Goal: Task Accomplishment & Management: Complete application form

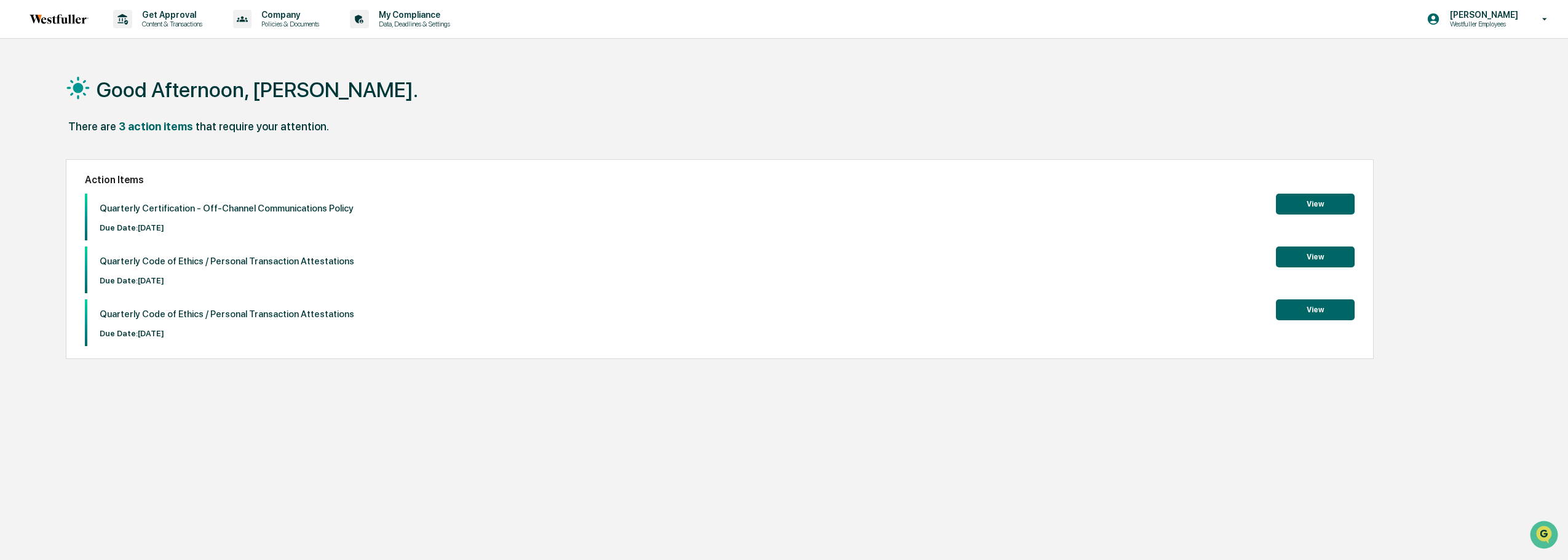
click at [1320, 200] on button "View" at bounding box center [1315, 205] width 79 height 21
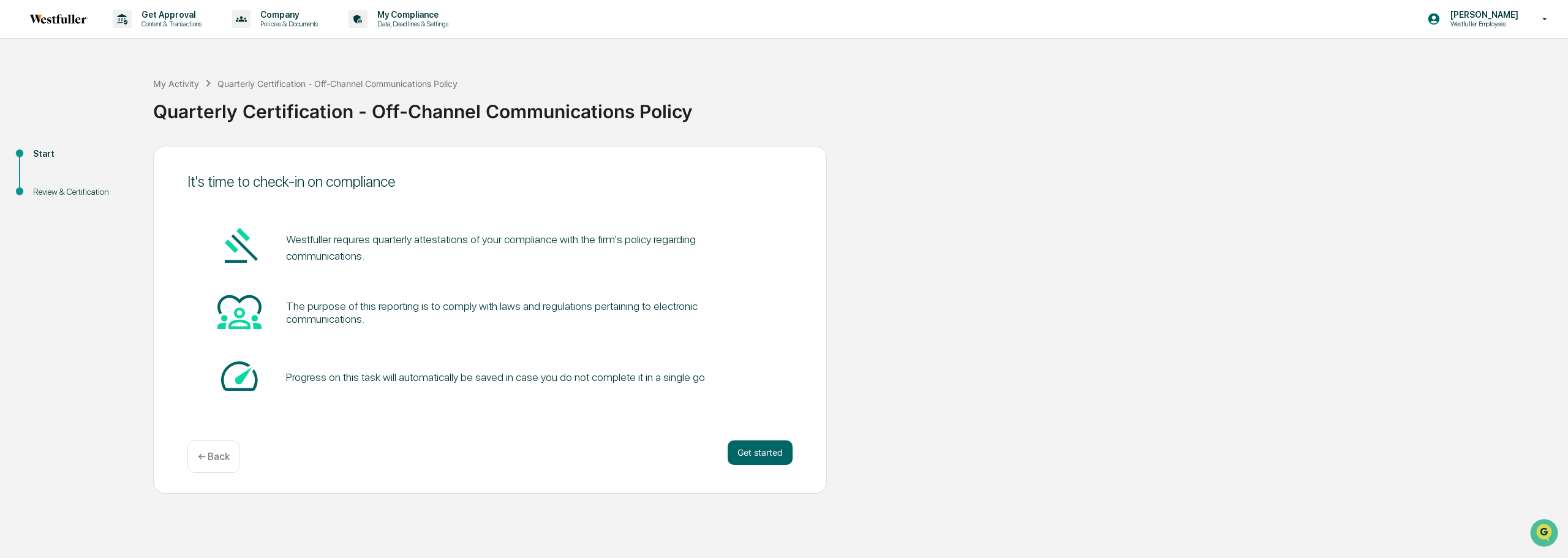
drag, startPoint x: 377, startPoint y: 239, endPoint x: 392, endPoint y: 254, distance: 21.2
click at [392, 254] on pre "Westfuller requires quarterly attestations of your compliance with the firm's p…" at bounding box center [524, 247] width 476 height 33
drag, startPoint x: 348, startPoint y: 309, endPoint x: 466, endPoint y: 323, distance: 118.8
click at [466, 323] on div "The purpose of this reporting is to comply with laws and regulations pertaining…" at bounding box center [524, 313] width 476 height 26
drag, startPoint x: 436, startPoint y: 379, endPoint x: 714, endPoint y: 398, distance: 278.6
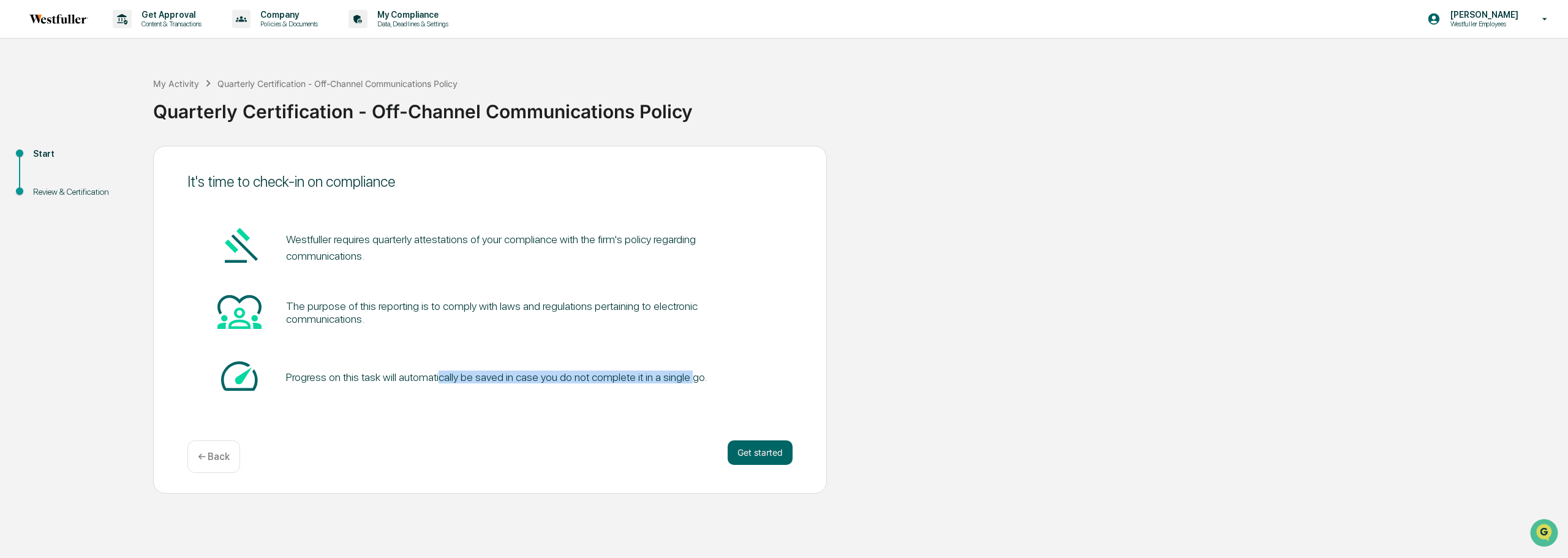
click at [685, 379] on div "Progress on this task will automatically be saved in case you do not complete i…" at bounding box center [496, 377] width 421 height 13
click at [777, 460] on button "Get started" at bounding box center [760, 453] width 65 height 24
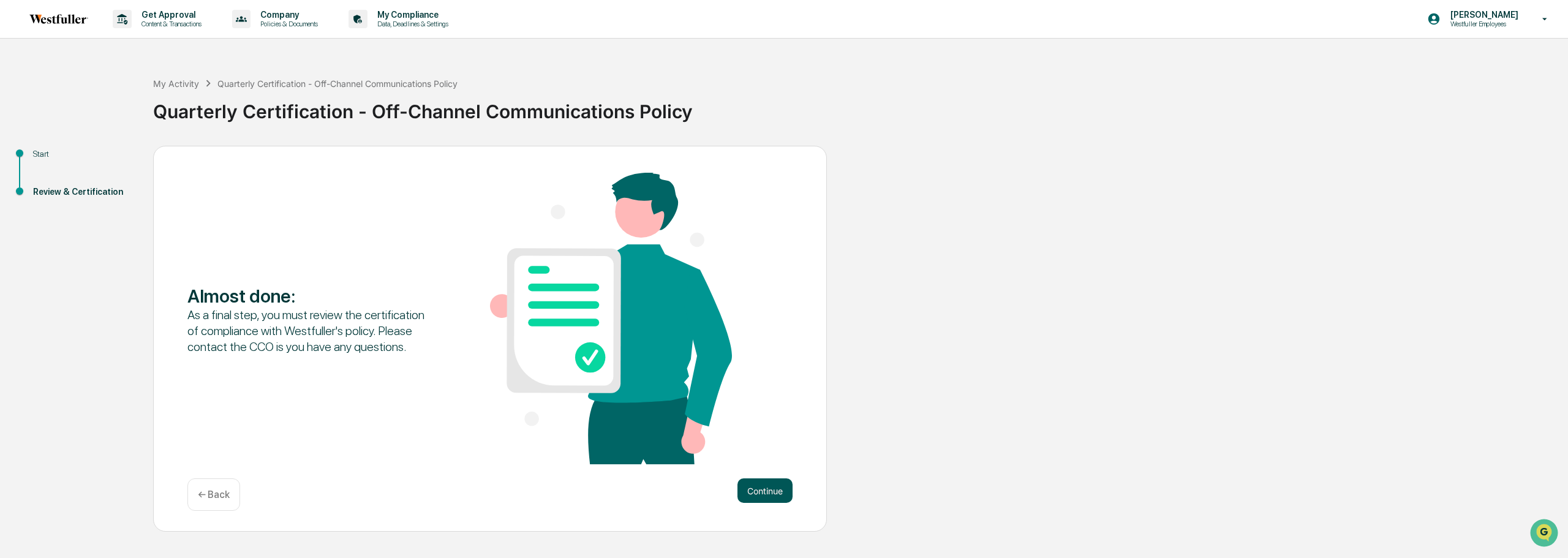
click at [767, 491] on button "Continue" at bounding box center [765, 491] width 55 height 24
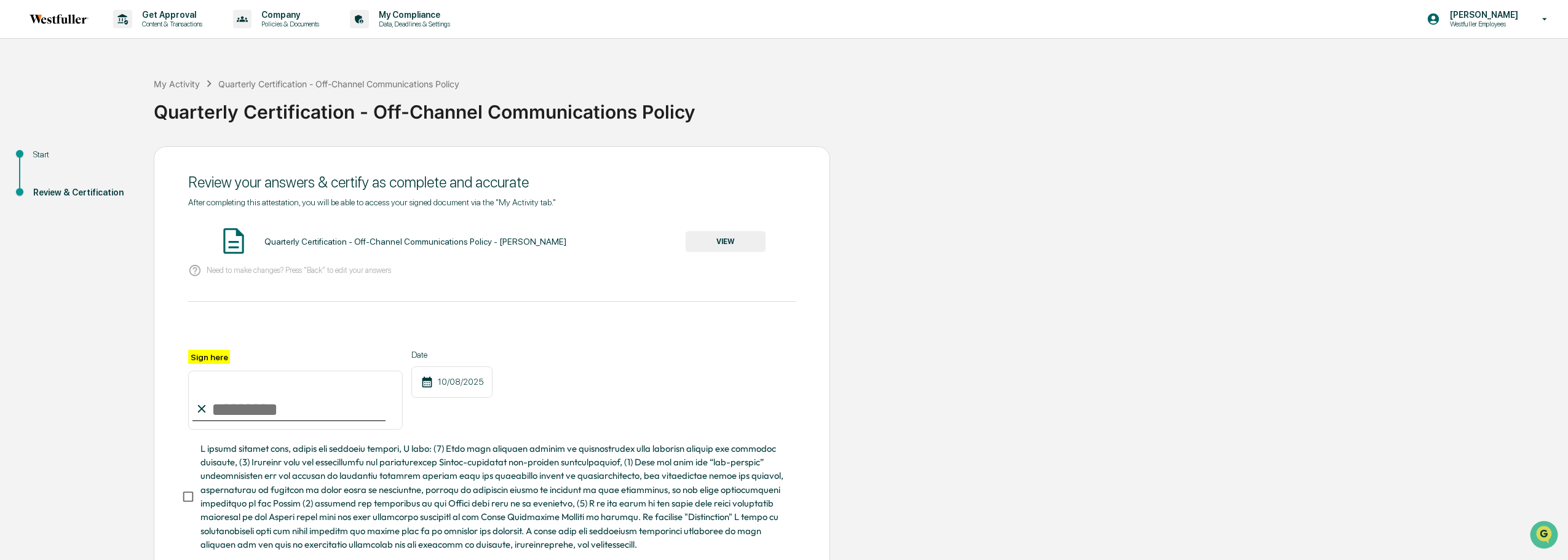
click at [755, 243] on button "VIEW" at bounding box center [726, 242] width 80 height 21
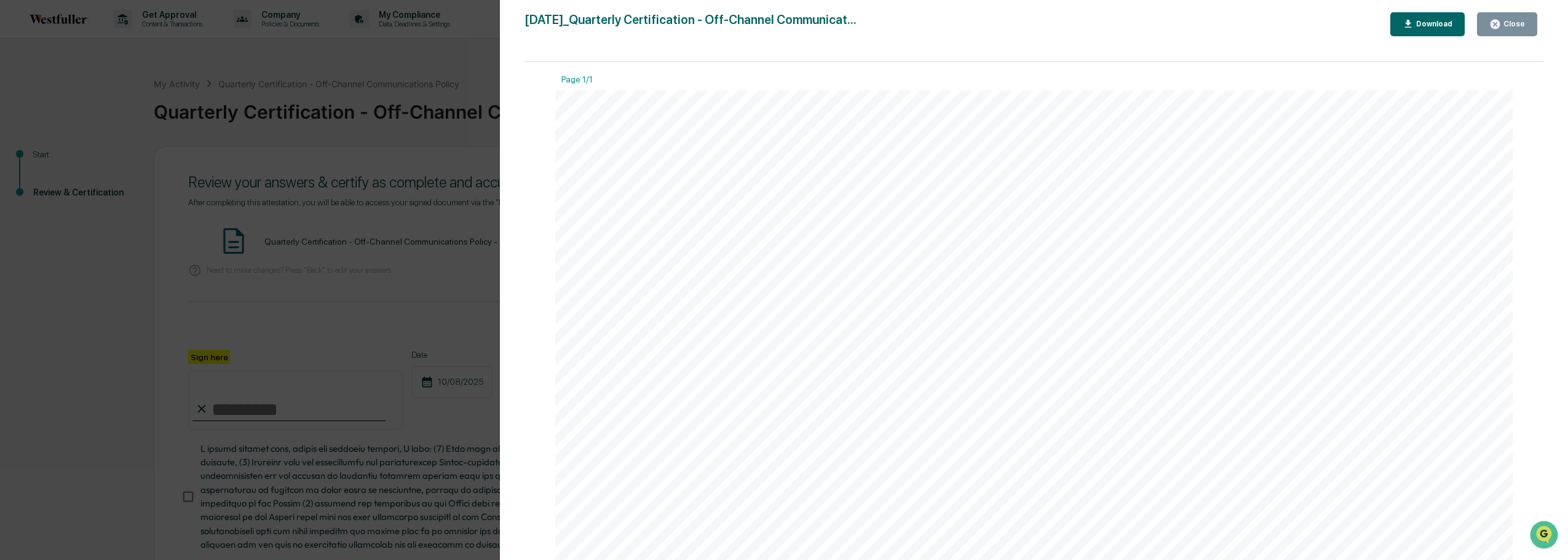
click at [1431, 26] on div "Download" at bounding box center [1433, 24] width 39 height 9
click at [1501, 23] on icon "button" at bounding box center [1495, 24] width 11 height 11
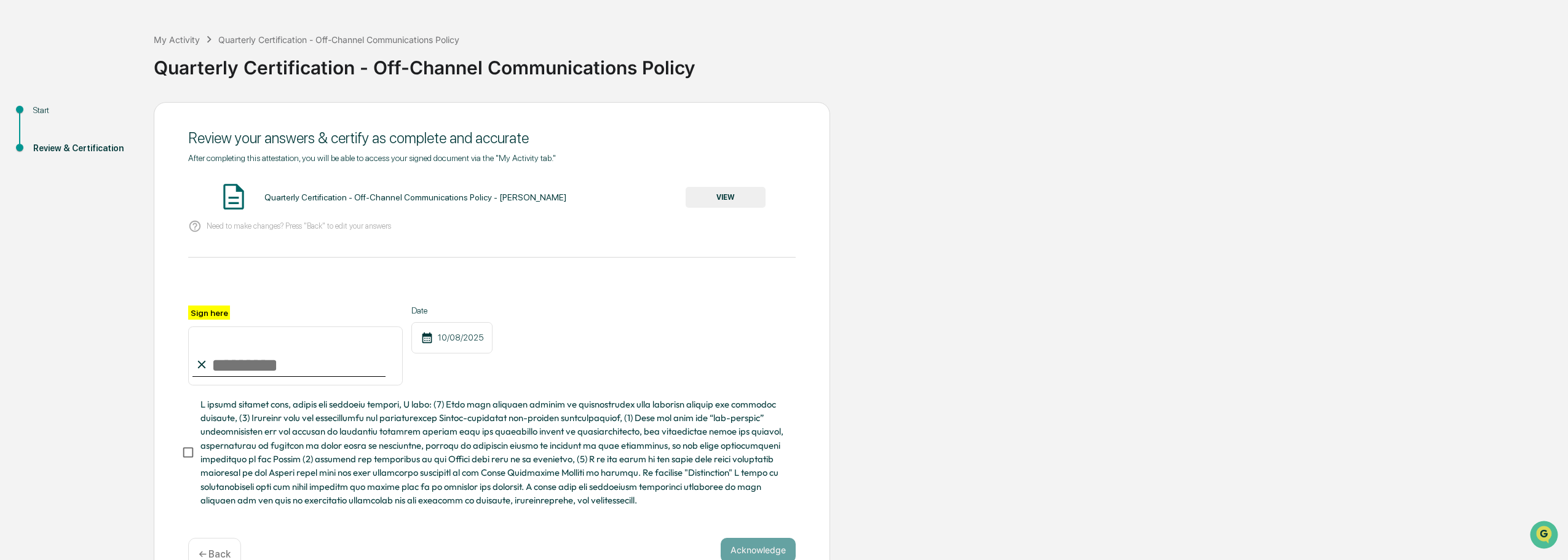
scroll to position [80, 0]
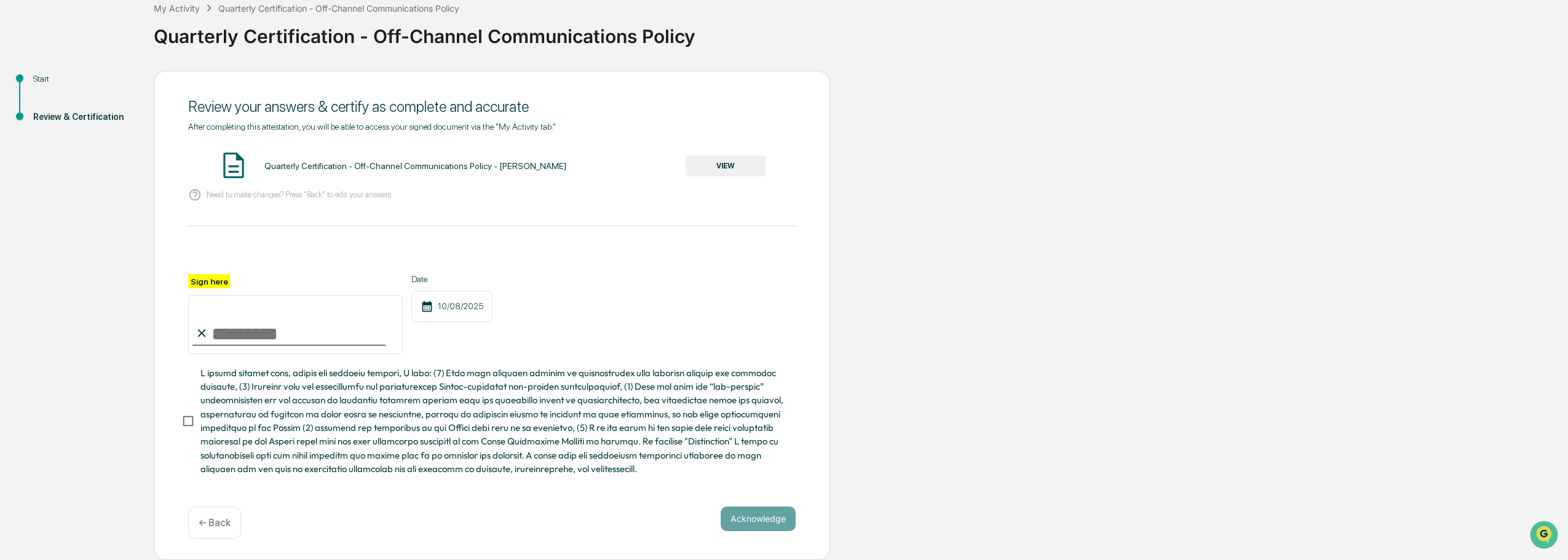
click at [202, 536] on div "← Back" at bounding box center [214, 523] width 53 height 32
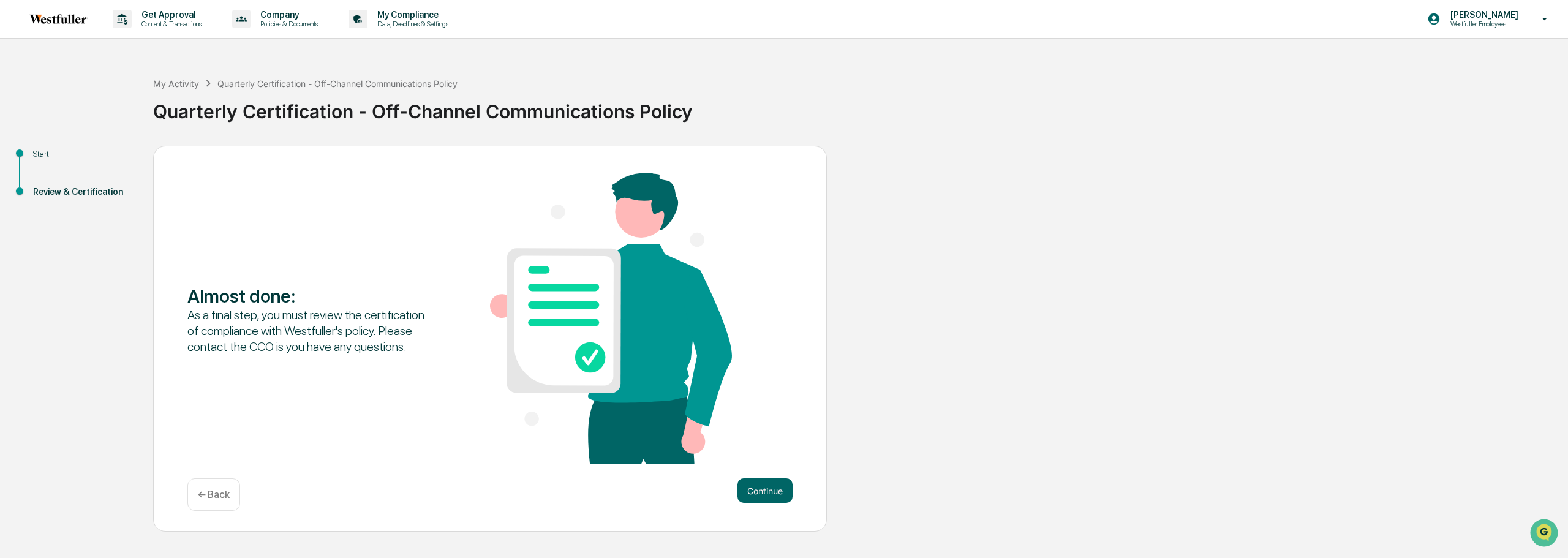
click at [203, 505] on div "← Back" at bounding box center [213, 495] width 53 height 32
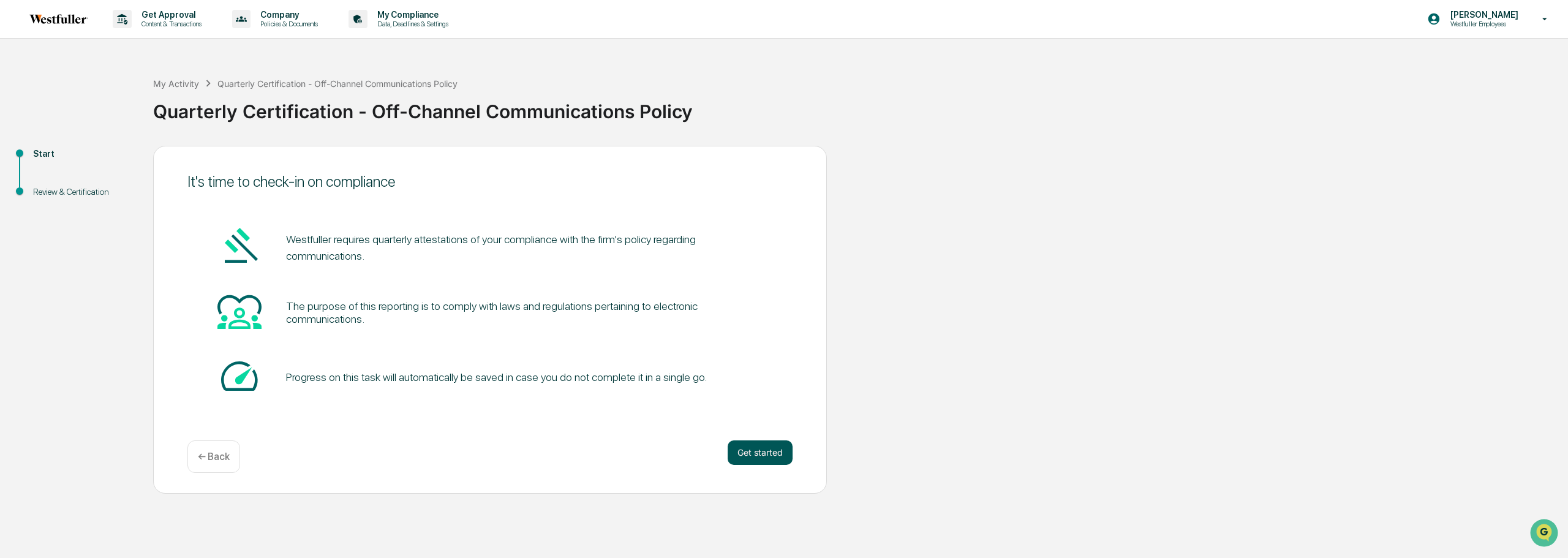
click at [762, 457] on button "Get started" at bounding box center [760, 453] width 65 height 24
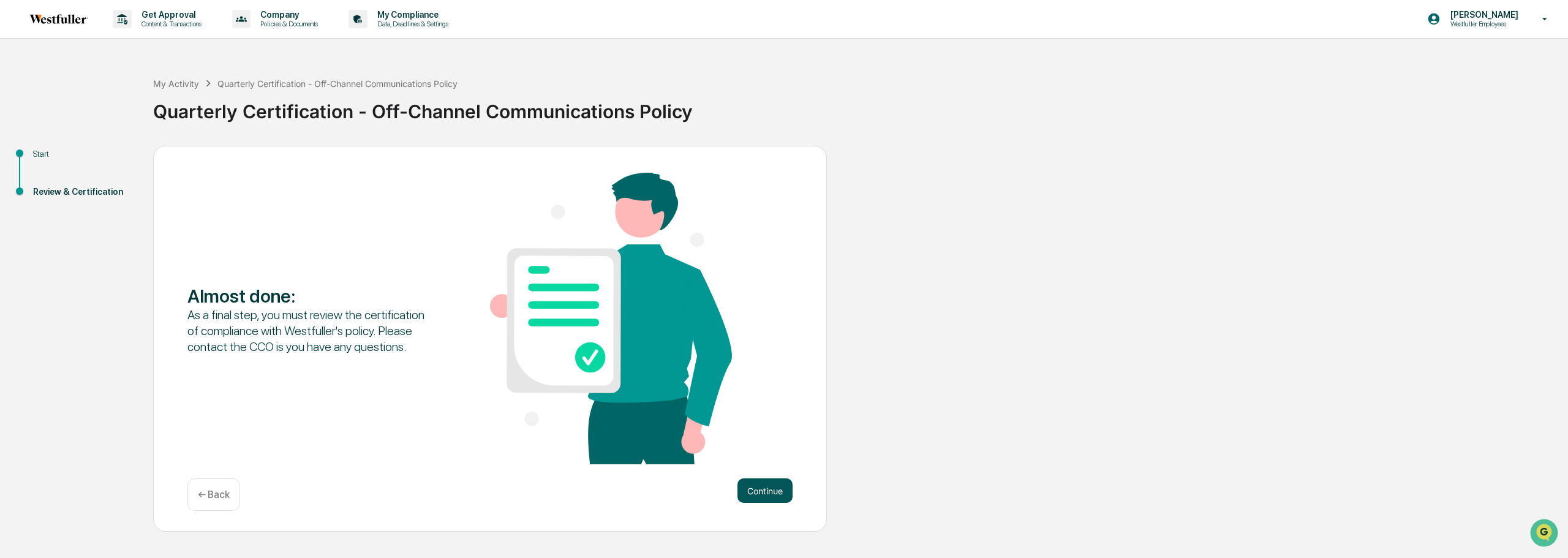
click at [755, 491] on button "Continue" at bounding box center [765, 491] width 55 height 24
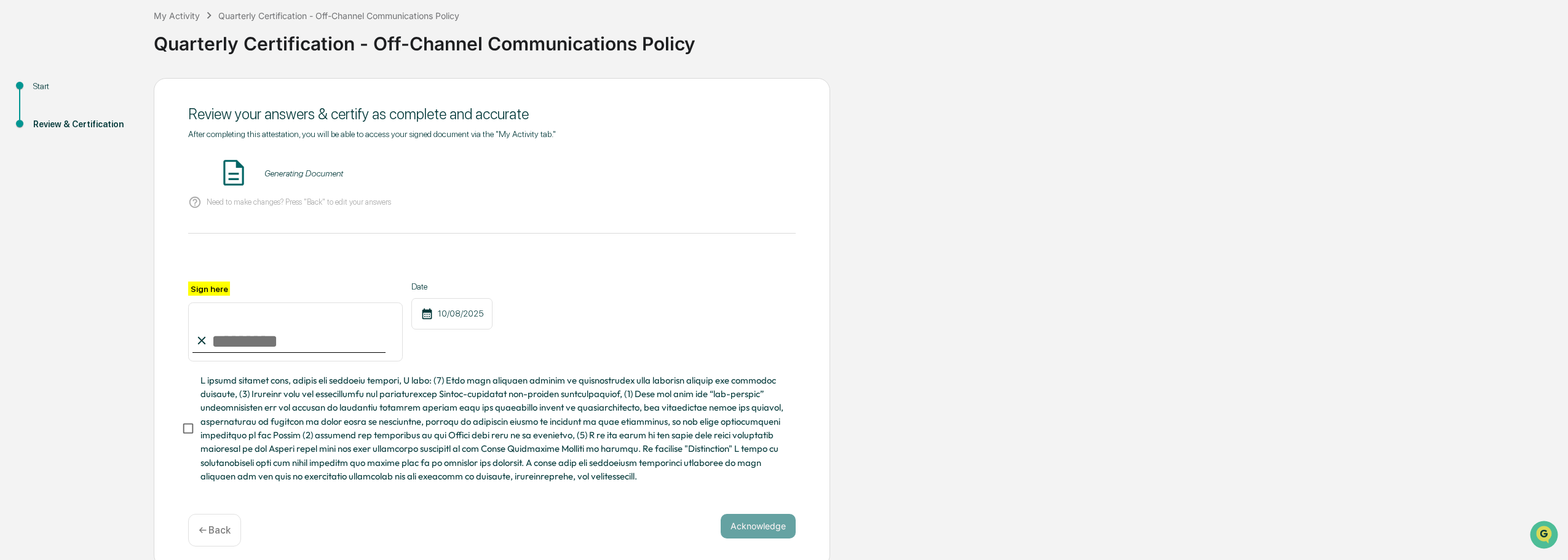
scroll to position [80, 0]
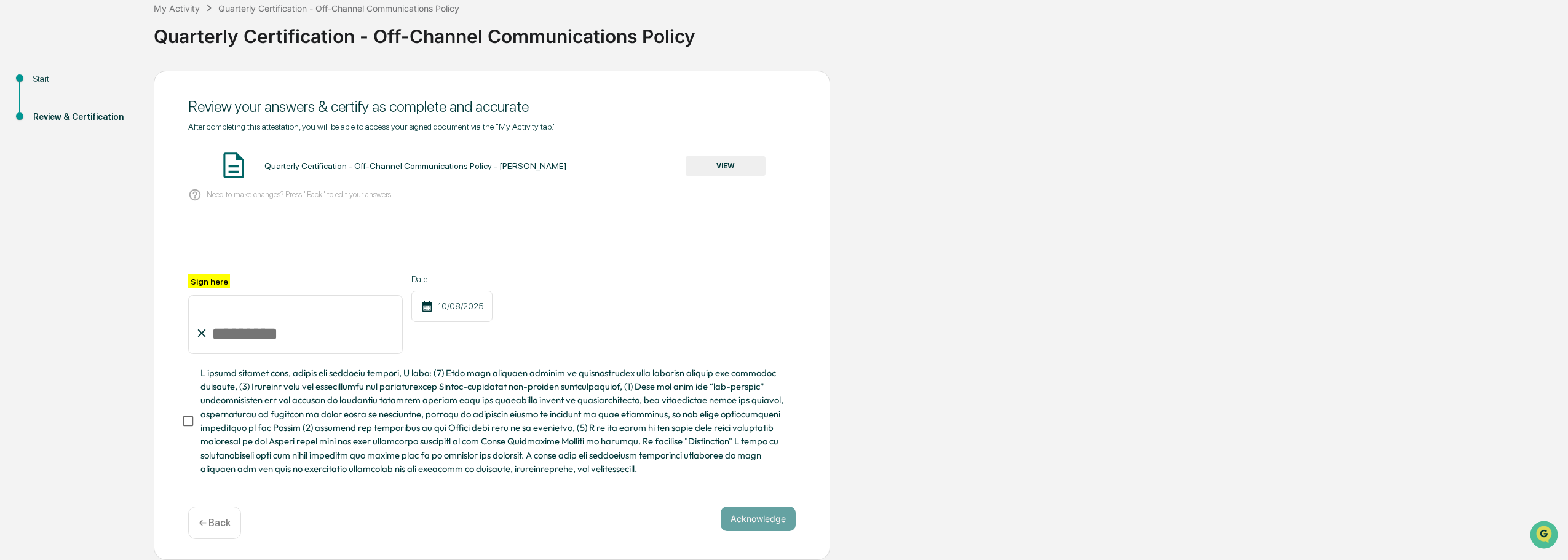
click at [255, 325] on input "Sign here" at bounding box center [295, 325] width 214 height 59
type input "**********"
click at [285, 396] on span at bounding box center [493, 421] width 585 height 110
click at [765, 520] on button "Acknowledge" at bounding box center [758, 519] width 75 height 24
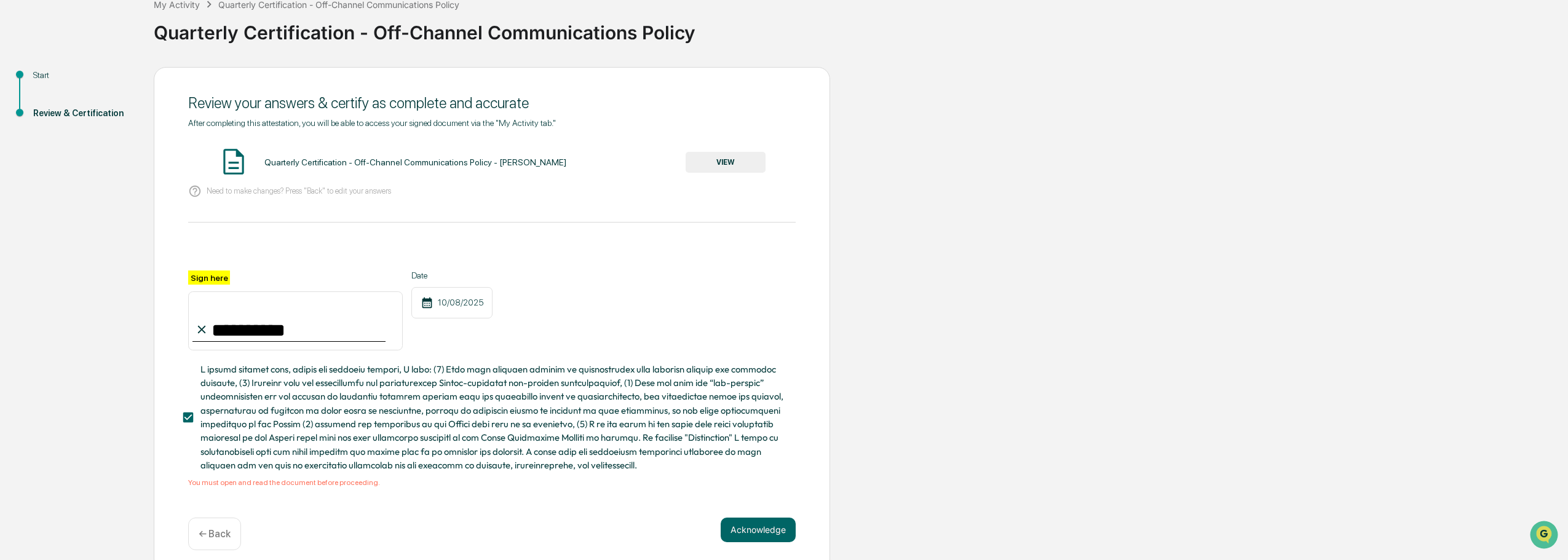
click at [712, 161] on button "VIEW" at bounding box center [726, 162] width 80 height 21
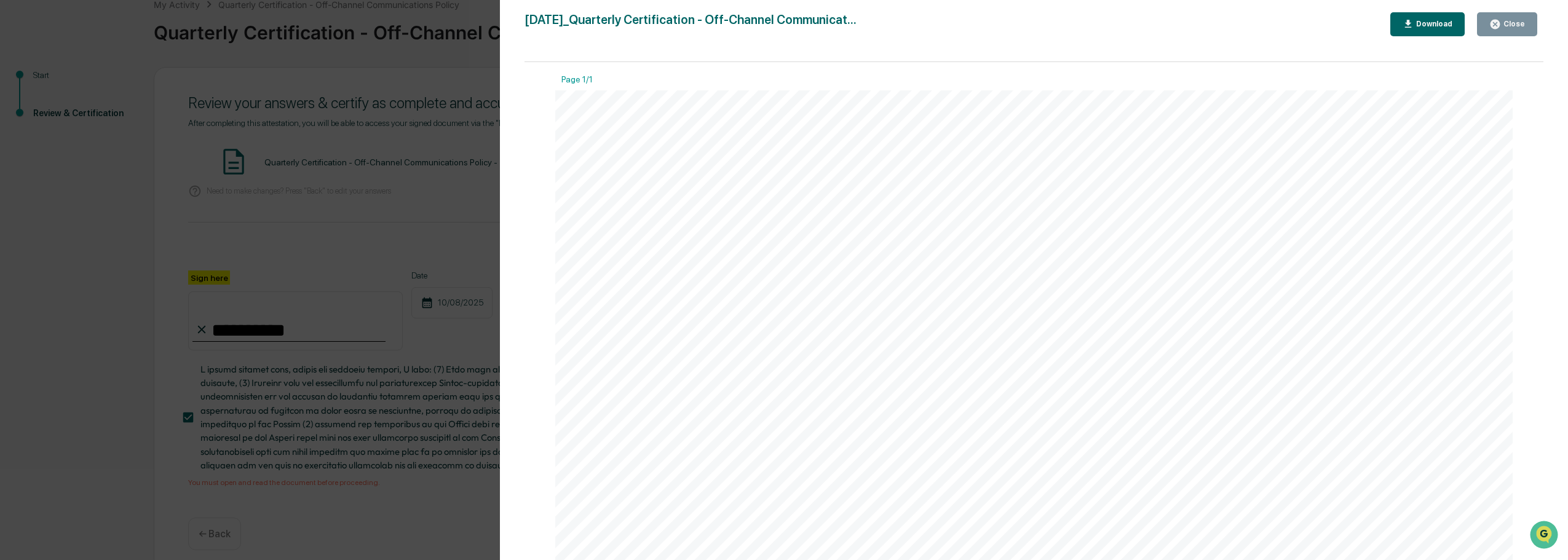
click at [1506, 19] on div "Close" at bounding box center [1507, 24] width 36 height 11
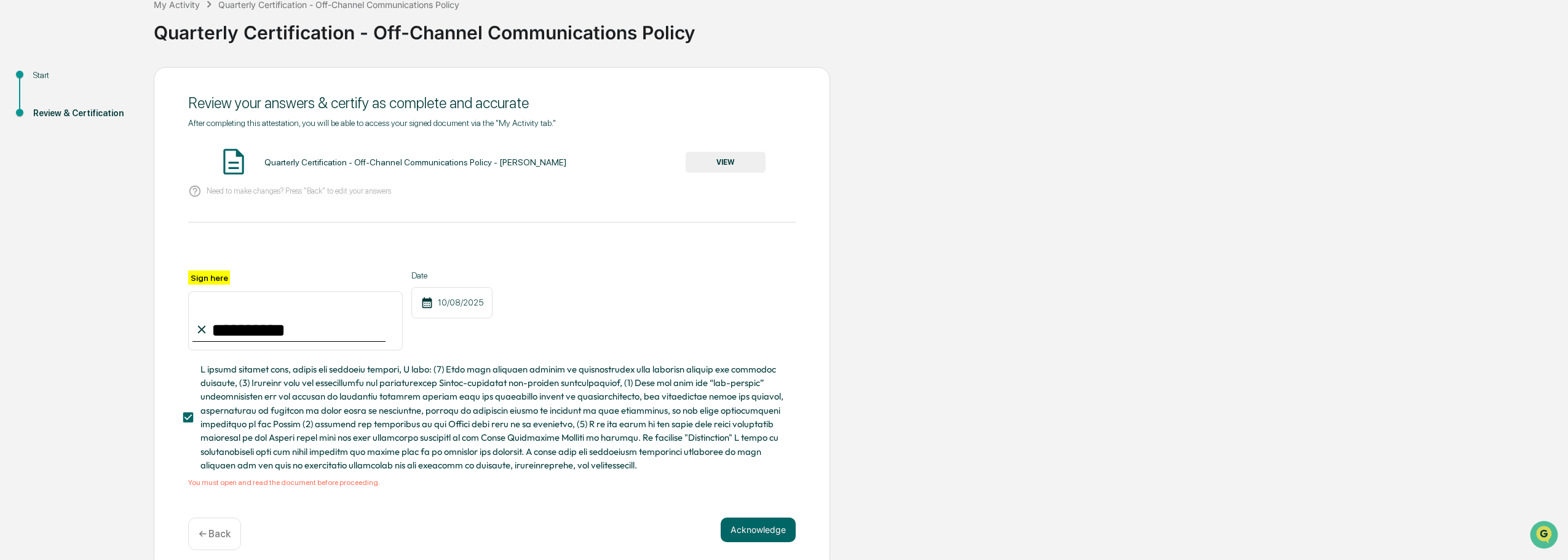
click at [715, 545] on div "Acknowledge ← Back" at bounding box center [492, 534] width 608 height 32
click at [748, 539] on button "Acknowledge" at bounding box center [758, 530] width 75 height 24
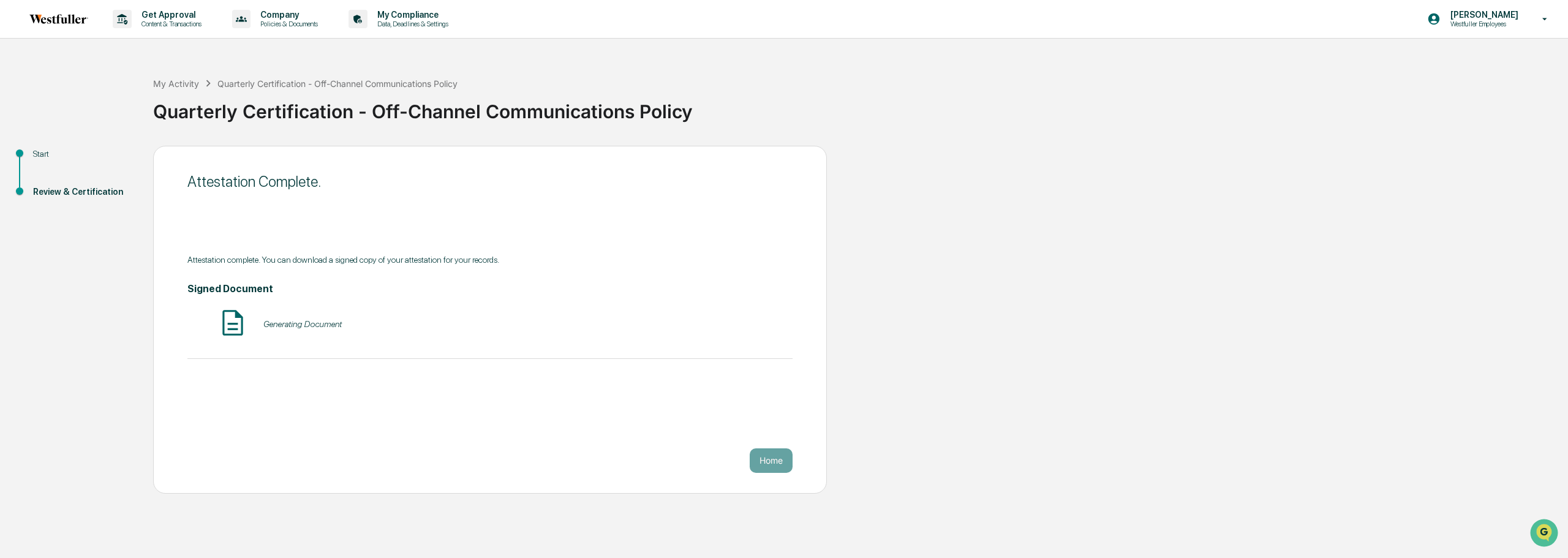
click at [301, 320] on div "Generating Document" at bounding box center [490, 323] width 605 height 32
click at [143, 11] on p "Get Approval" at bounding box center [170, 15] width 76 height 10
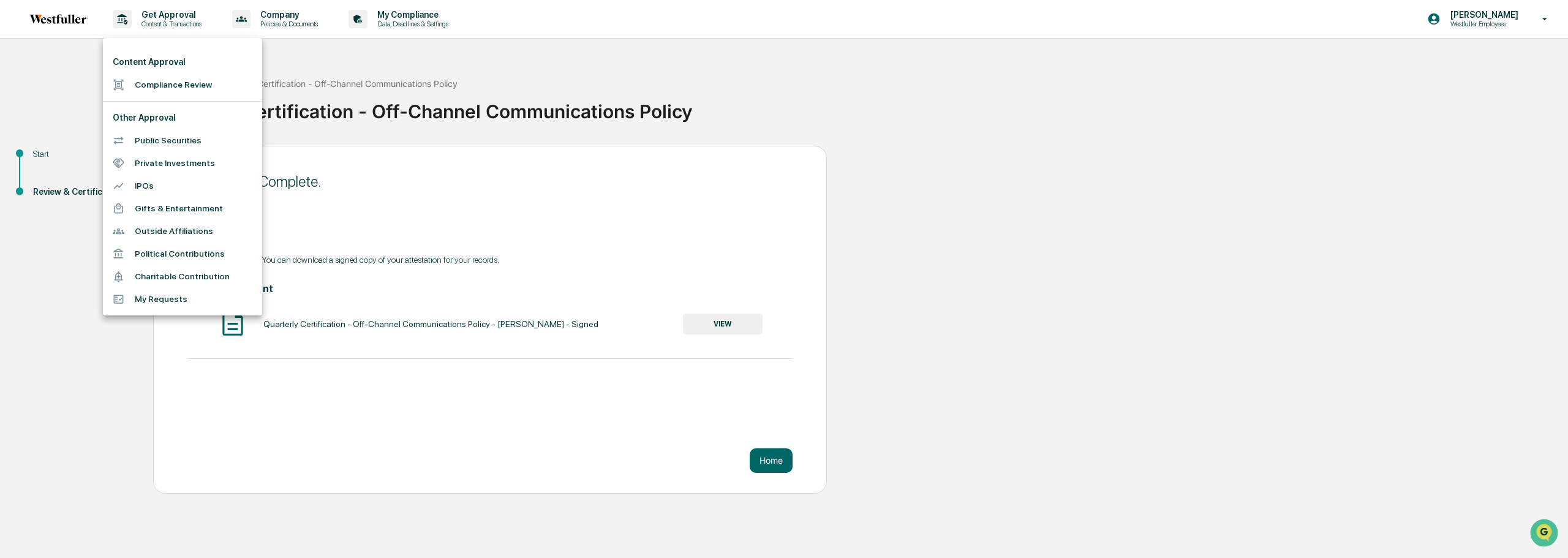
click at [55, 147] on div at bounding box center [784, 279] width 1568 height 558
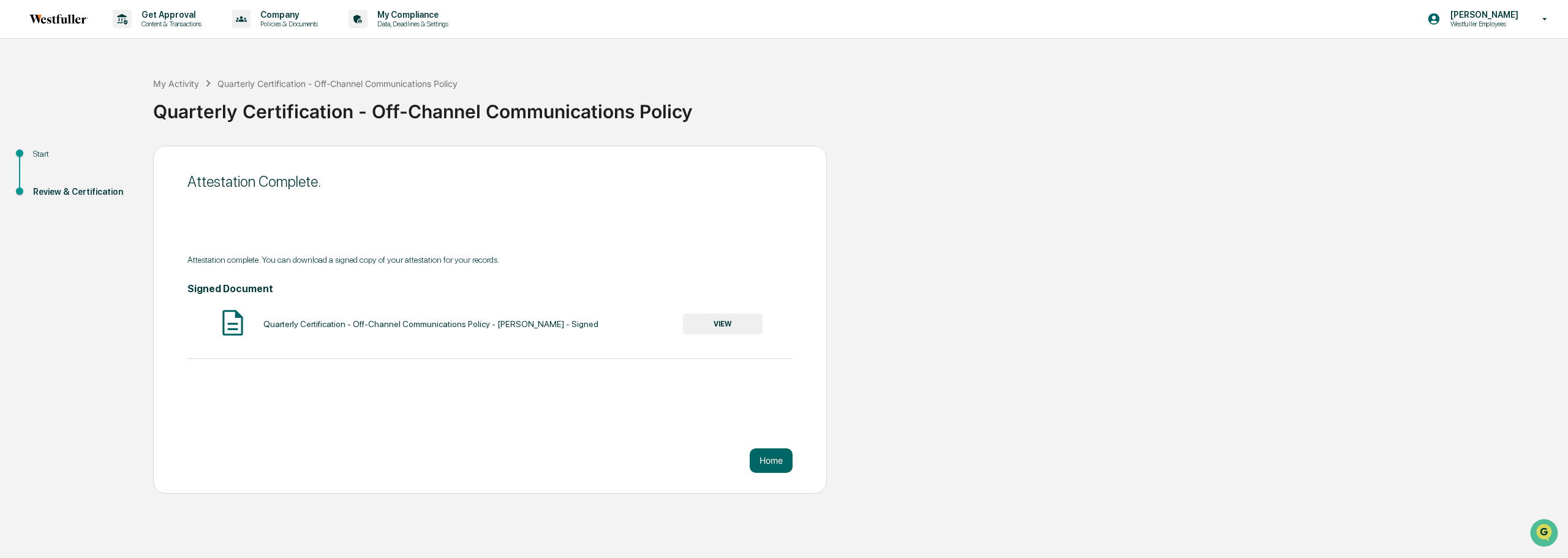
click at [40, 23] on img at bounding box center [58, 19] width 59 height 10
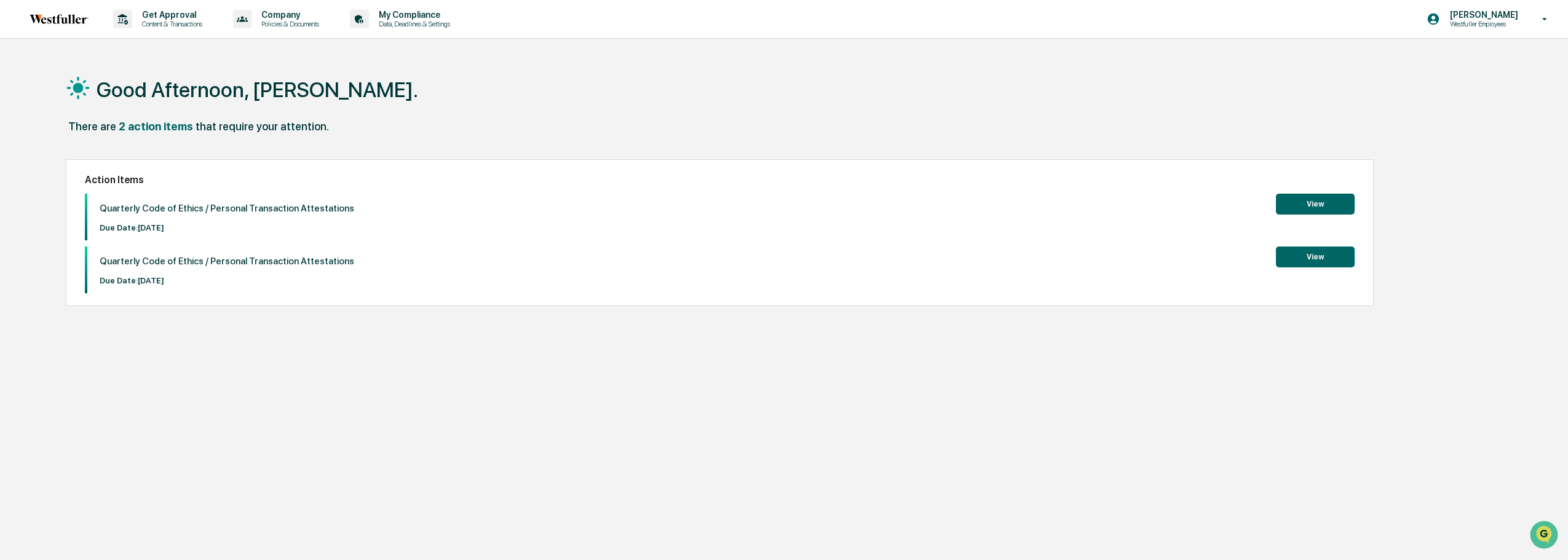
click at [1342, 205] on button "View" at bounding box center [1315, 205] width 79 height 21
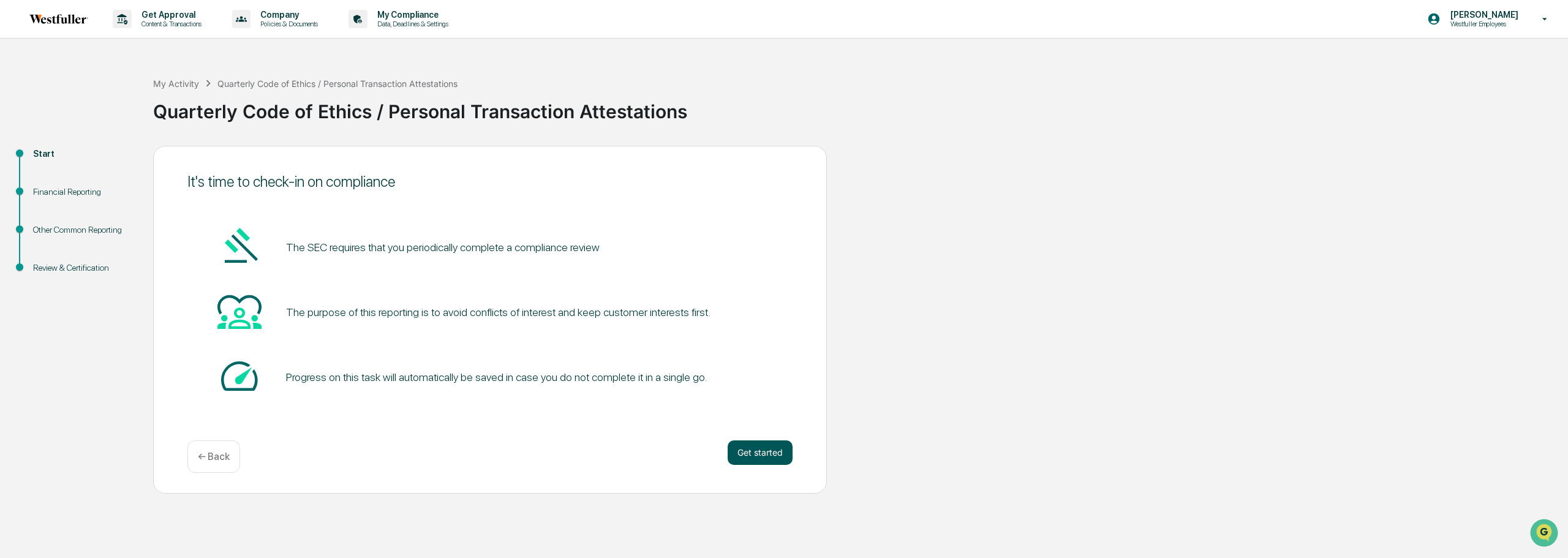
click at [761, 447] on button "Get started" at bounding box center [760, 453] width 65 height 24
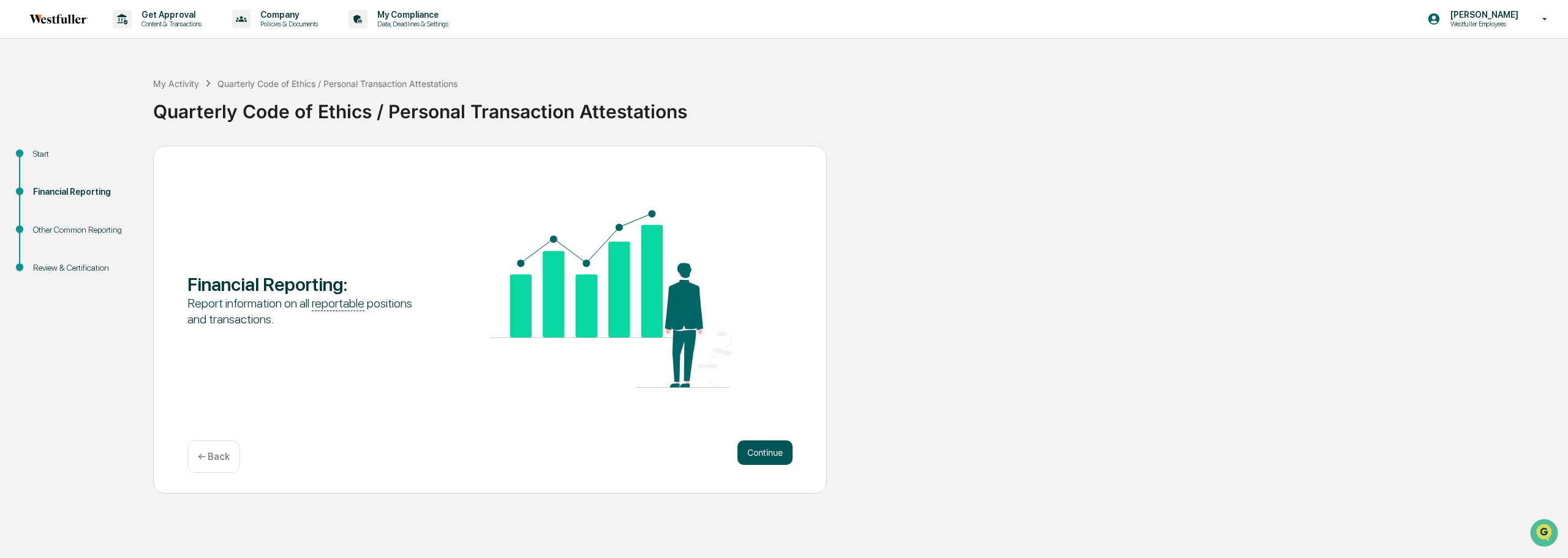
click at [755, 446] on button "Continue" at bounding box center [765, 453] width 55 height 24
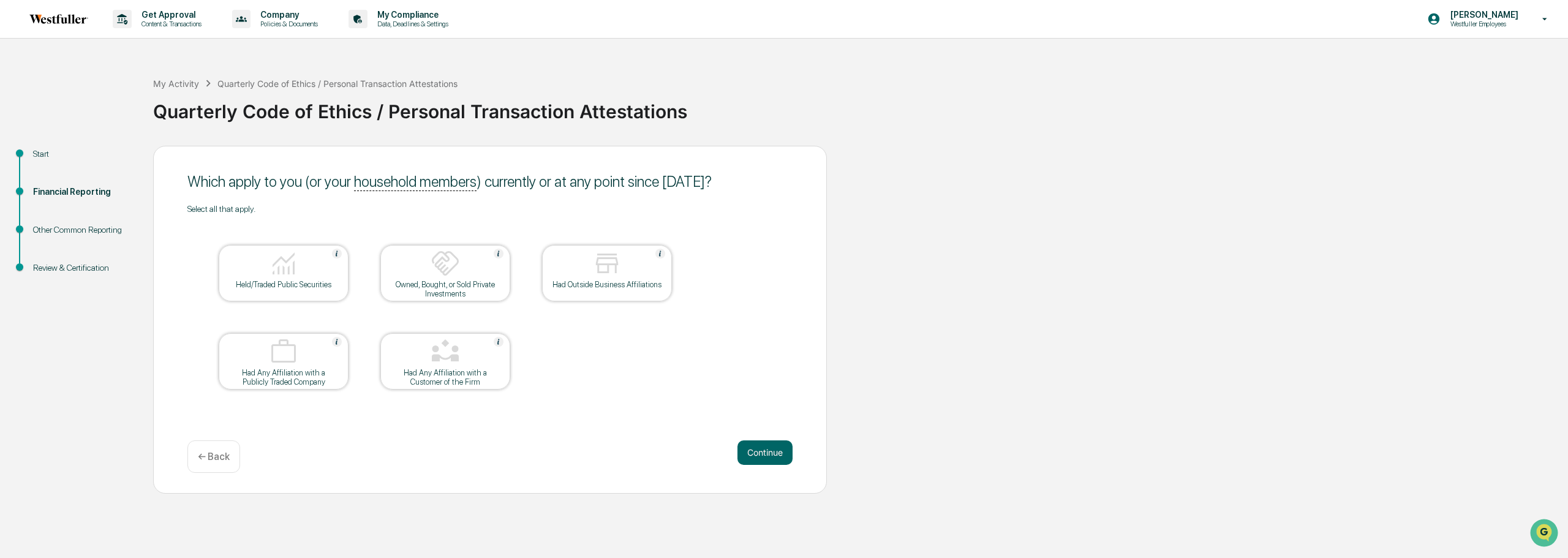
click at [305, 285] on div "Held/Traded Public Securities" at bounding box center [284, 284] width 110 height 9
click at [760, 451] on button "Continue" at bounding box center [765, 453] width 55 height 24
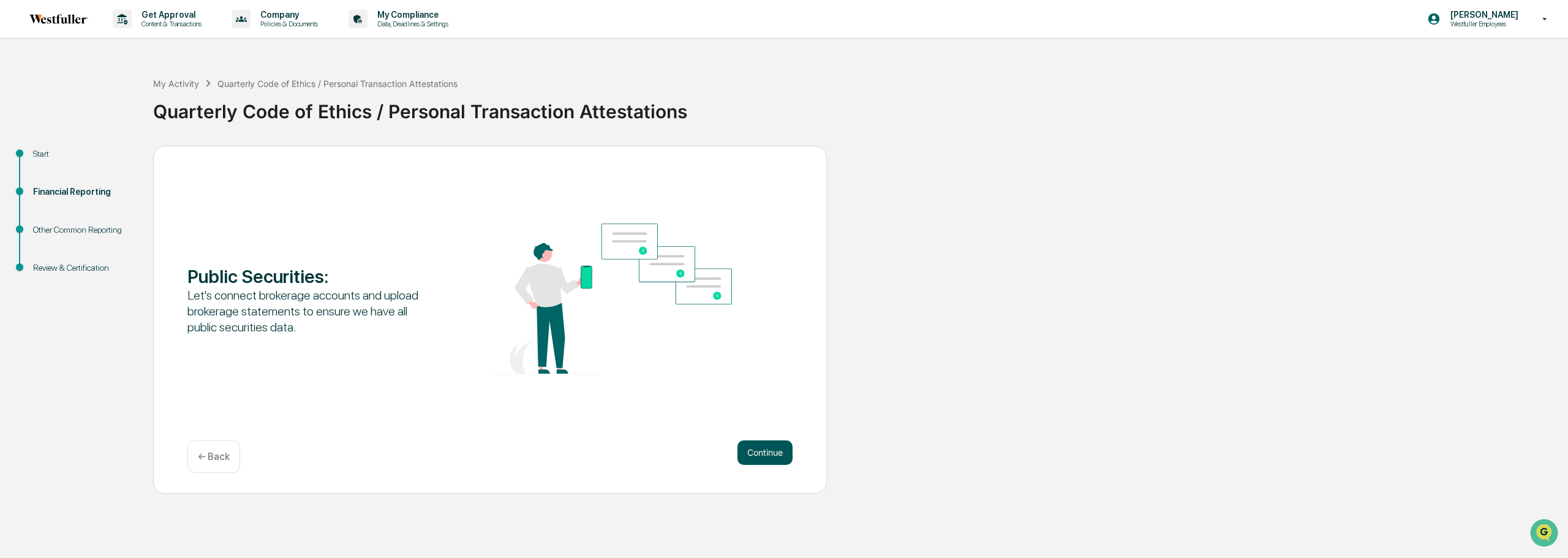
click at [784, 457] on button "Continue" at bounding box center [765, 453] width 55 height 24
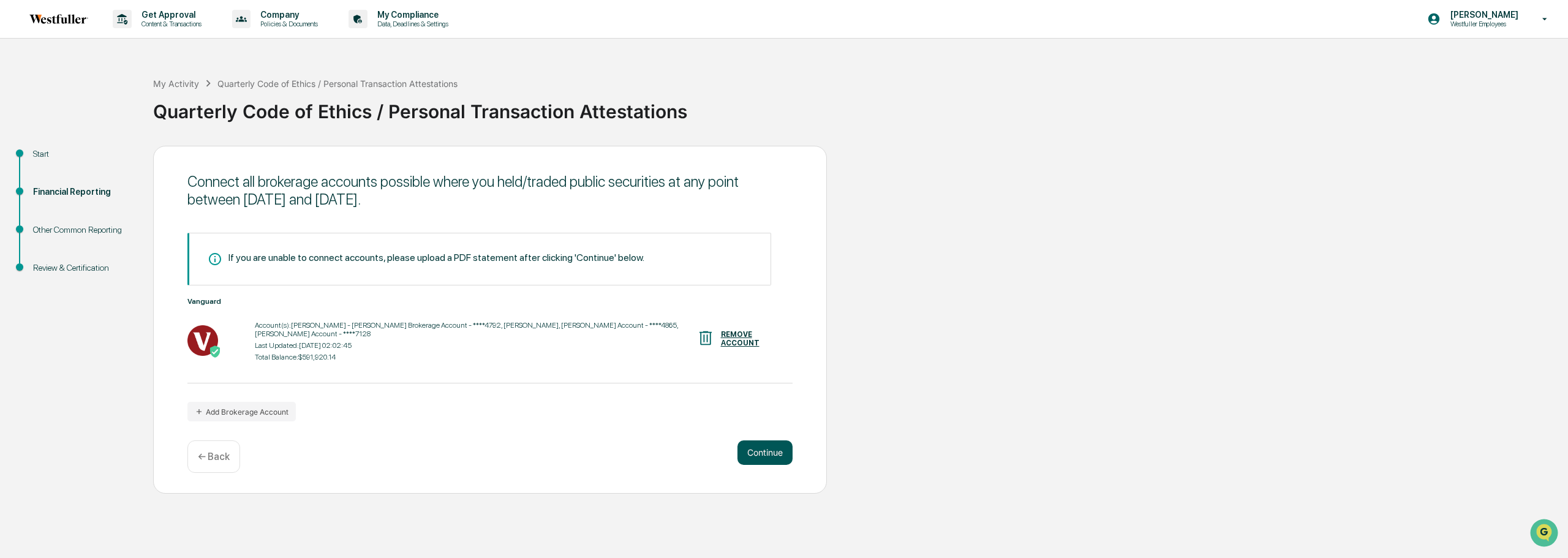
click at [781, 453] on button "Continue" at bounding box center [765, 453] width 55 height 24
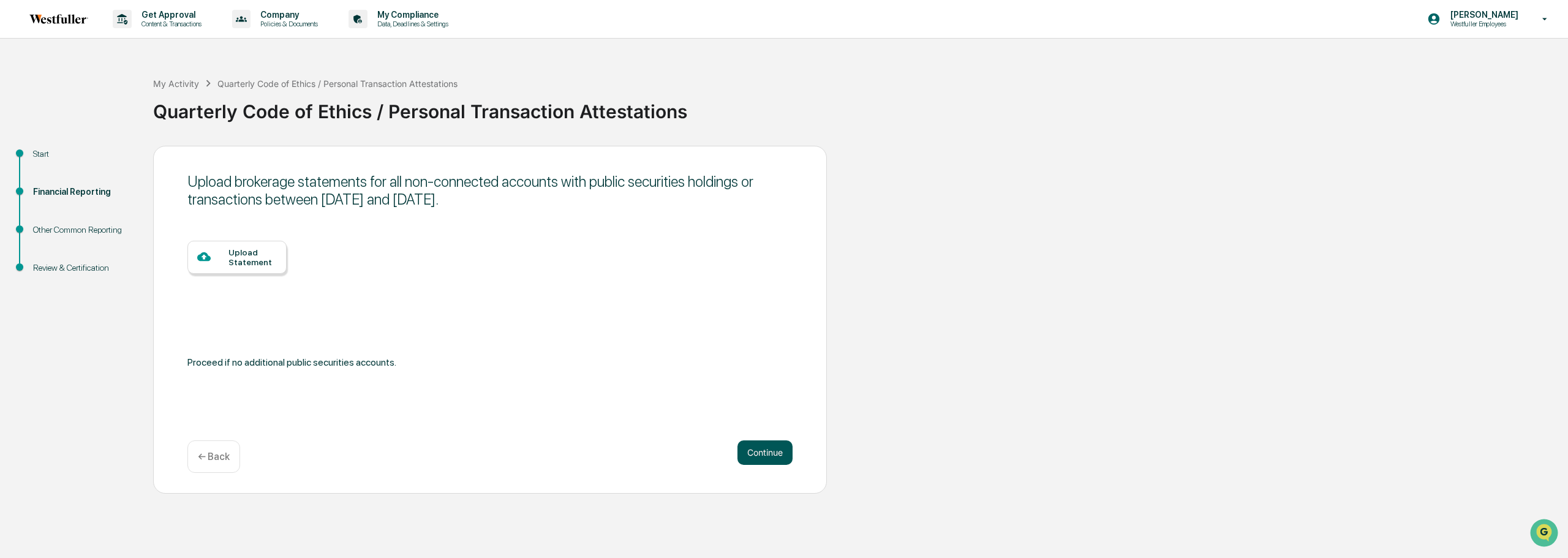
click at [770, 459] on button "Continue" at bounding box center [765, 453] width 55 height 24
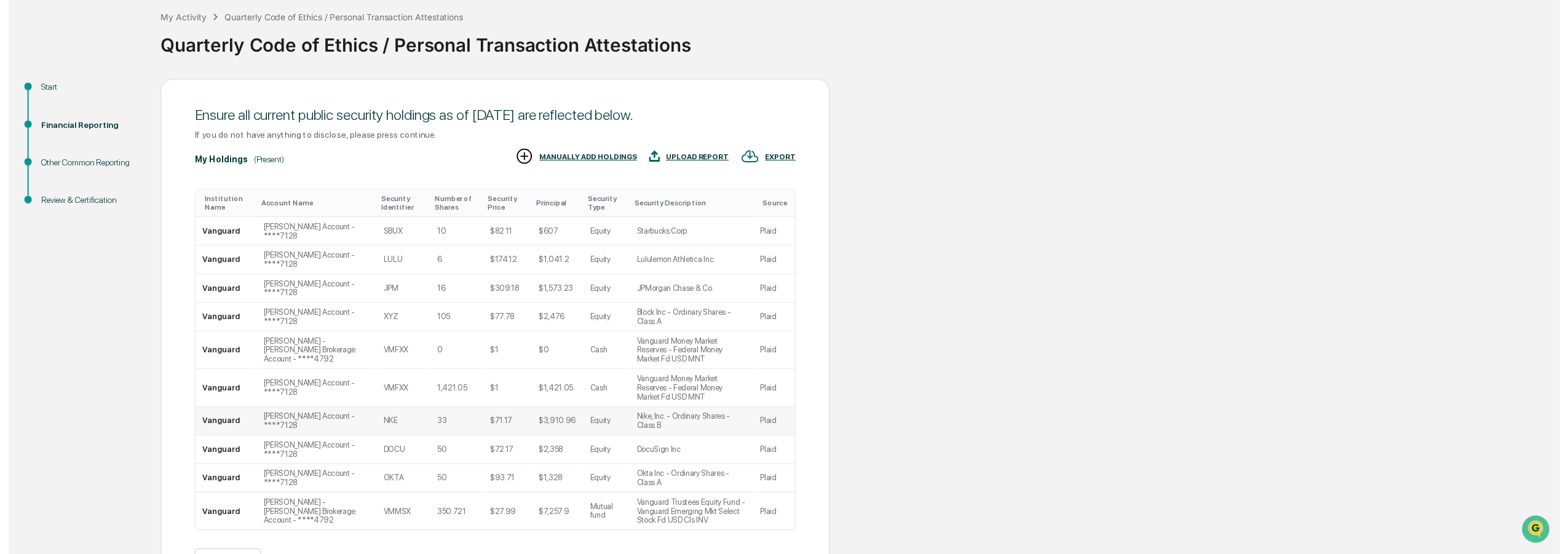
scroll to position [140, 0]
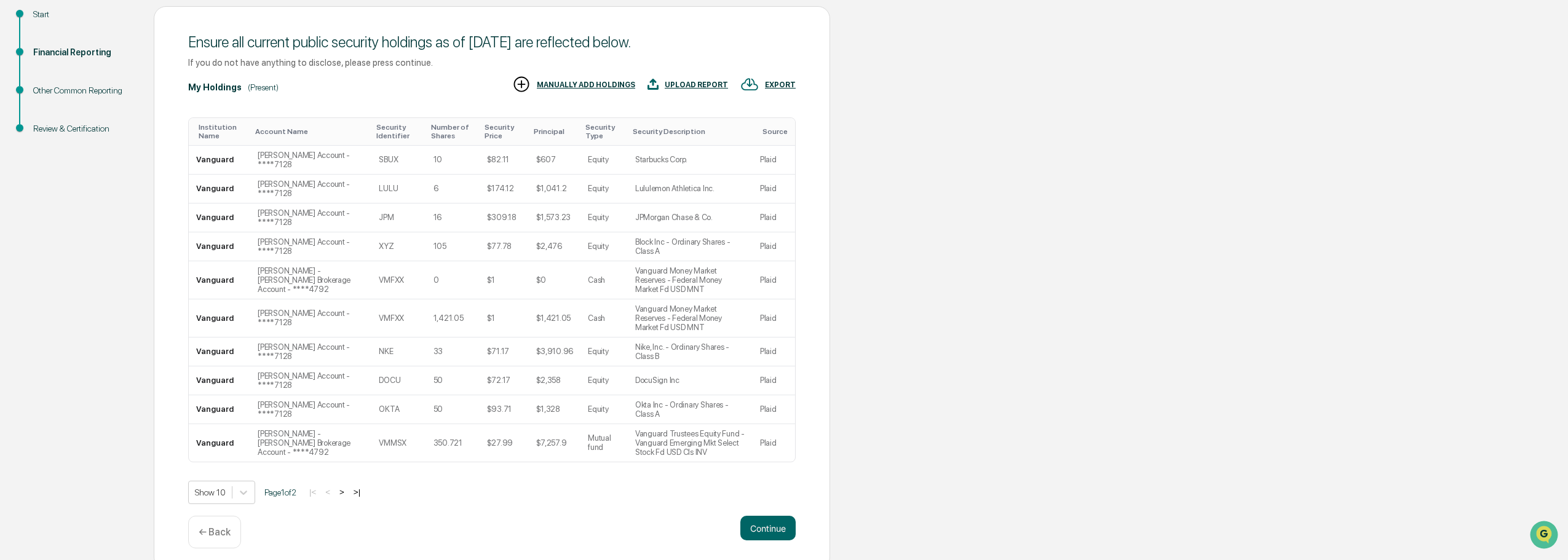
click at [807, 525] on div "Ensure all current public security holdings as of [DATE] are reflected below. I…" at bounding box center [492, 288] width 677 height 564
click at [776, 526] on button "Continue" at bounding box center [768, 528] width 55 height 24
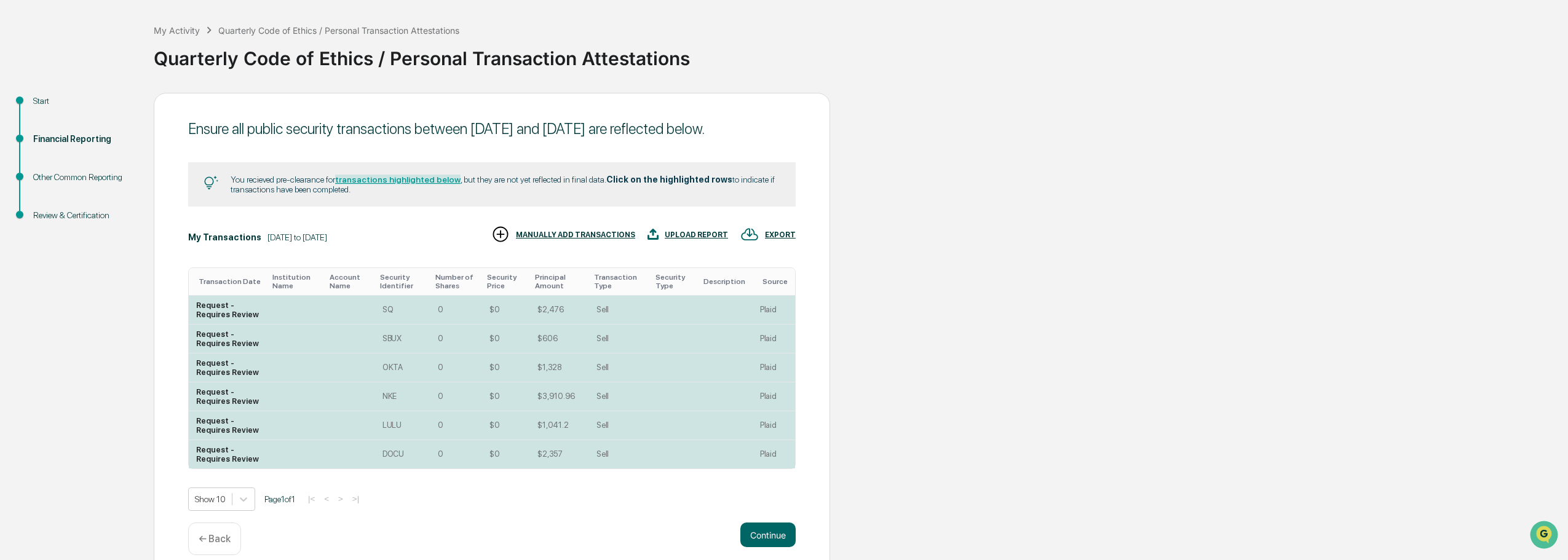
scroll to position [88, 0]
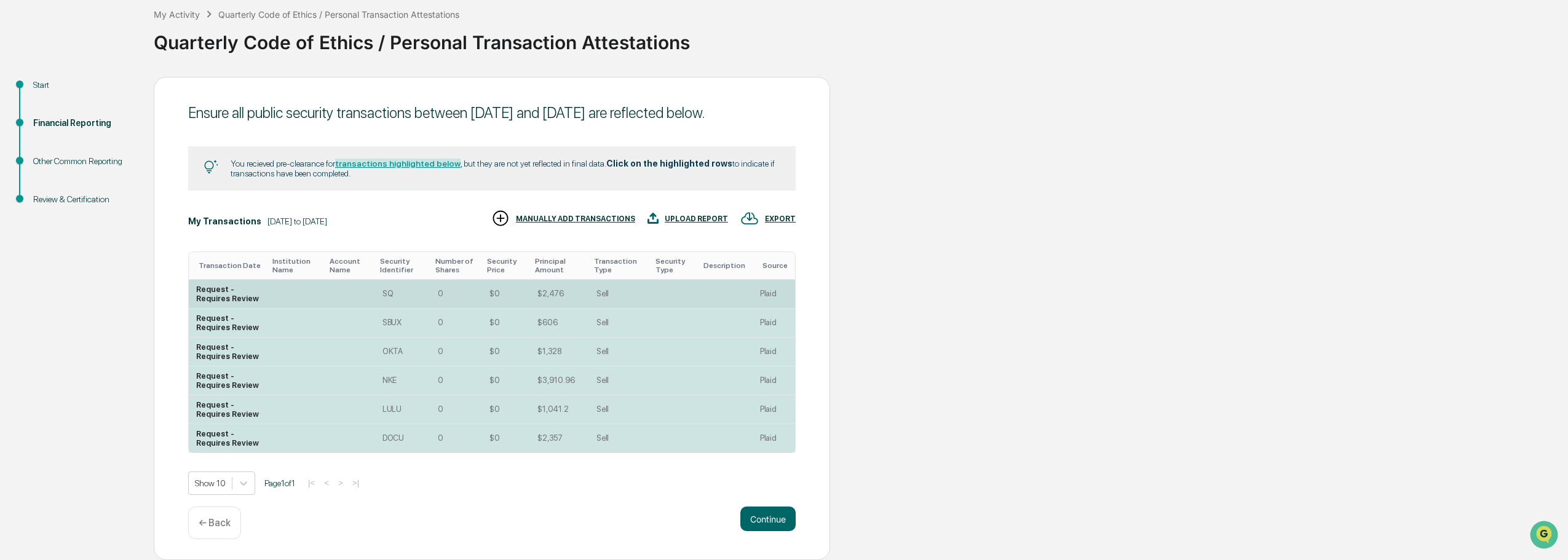
click at [321, 284] on td at bounding box center [296, 295] width 58 height 29
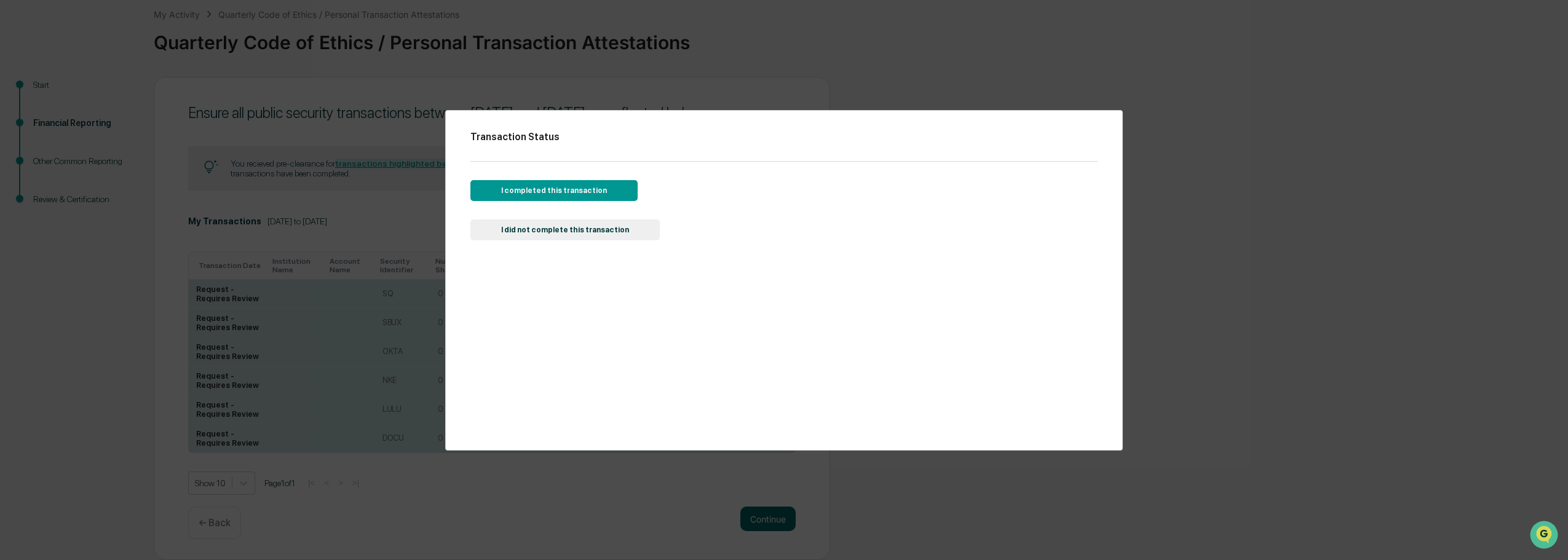
click at [593, 227] on button "I did not complete this transaction" at bounding box center [565, 230] width 189 height 21
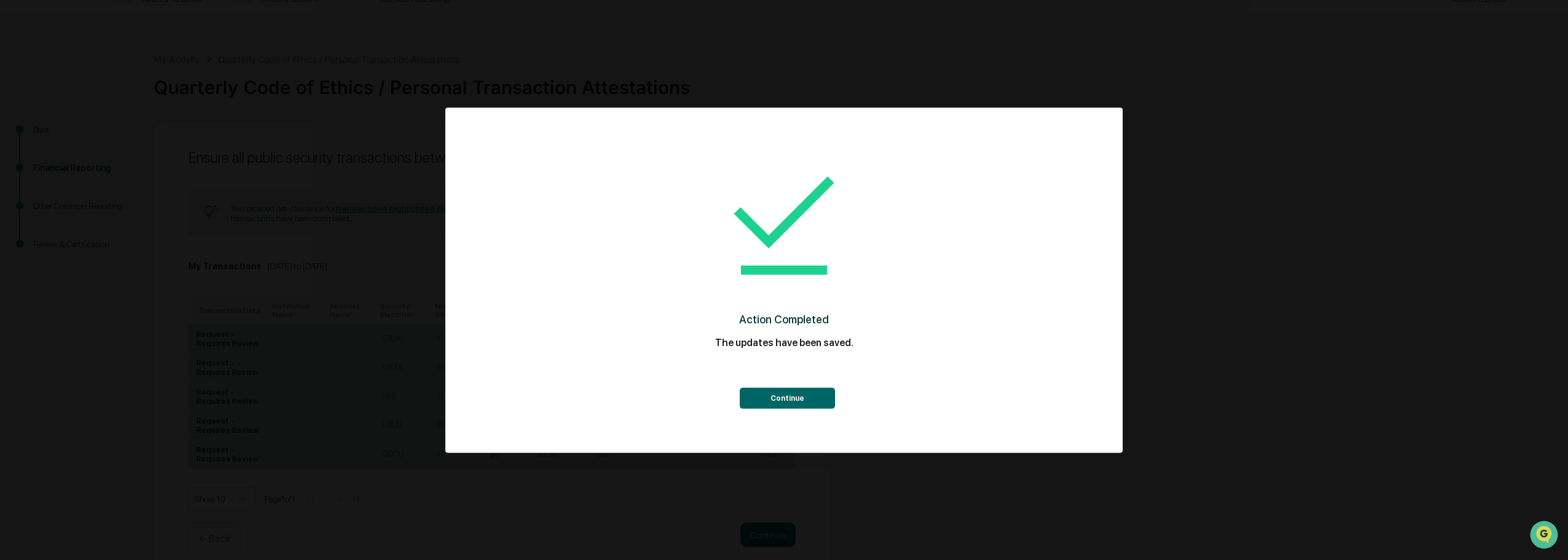
scroll to position [58, 0]
click at [790, 404] on button "Continue" at bounding box center [787, 398] width 95 height 21
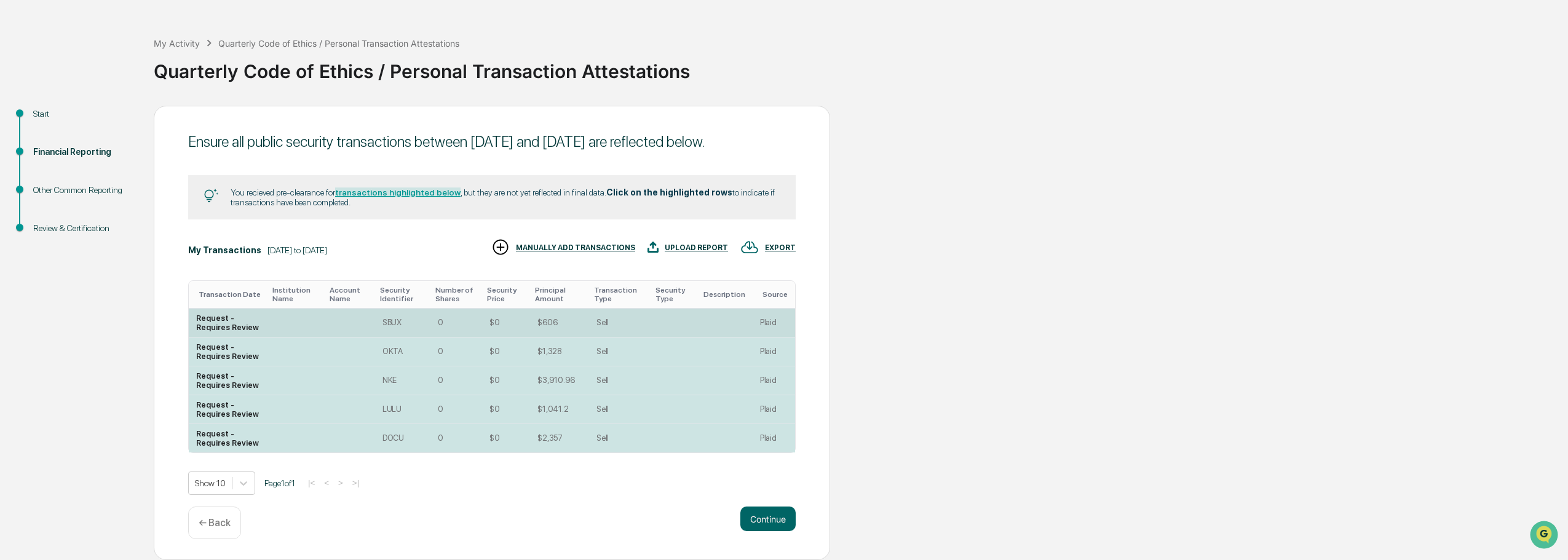
click at [316, 324] on td at bounding box center [296, 323] width 58 height 29
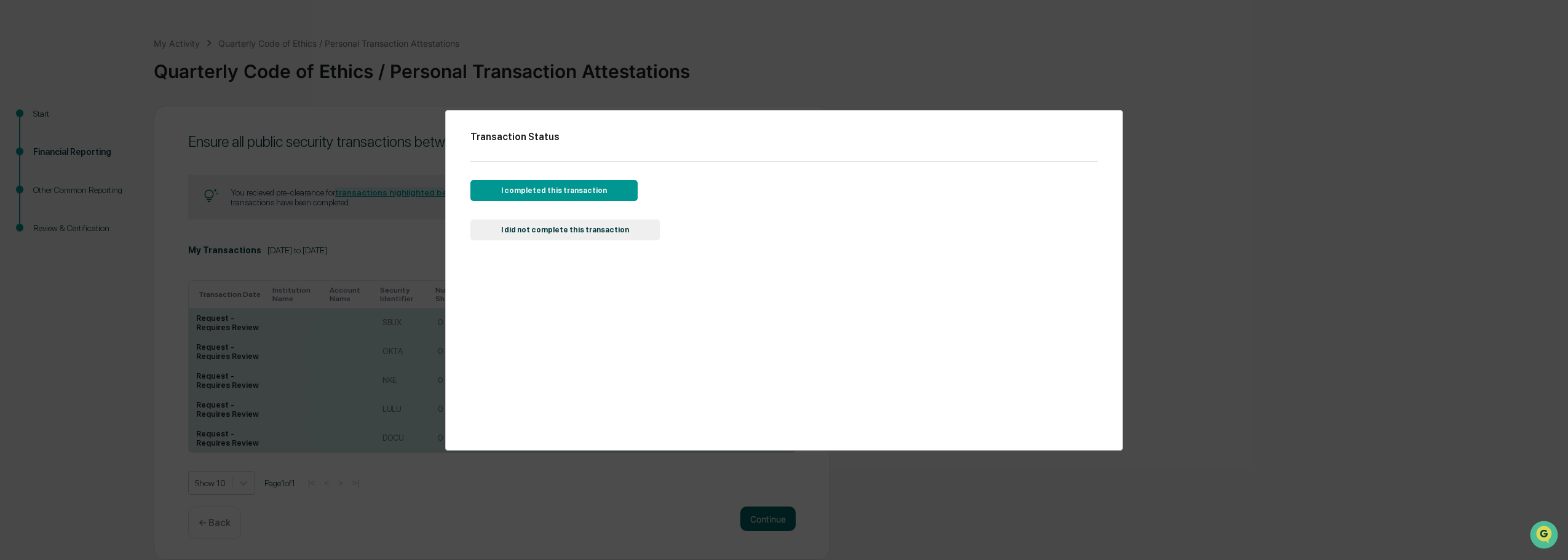
click at [601, 225] on button "I did not complete this transaction" at bounding box center [565, 230] width 189 height 21
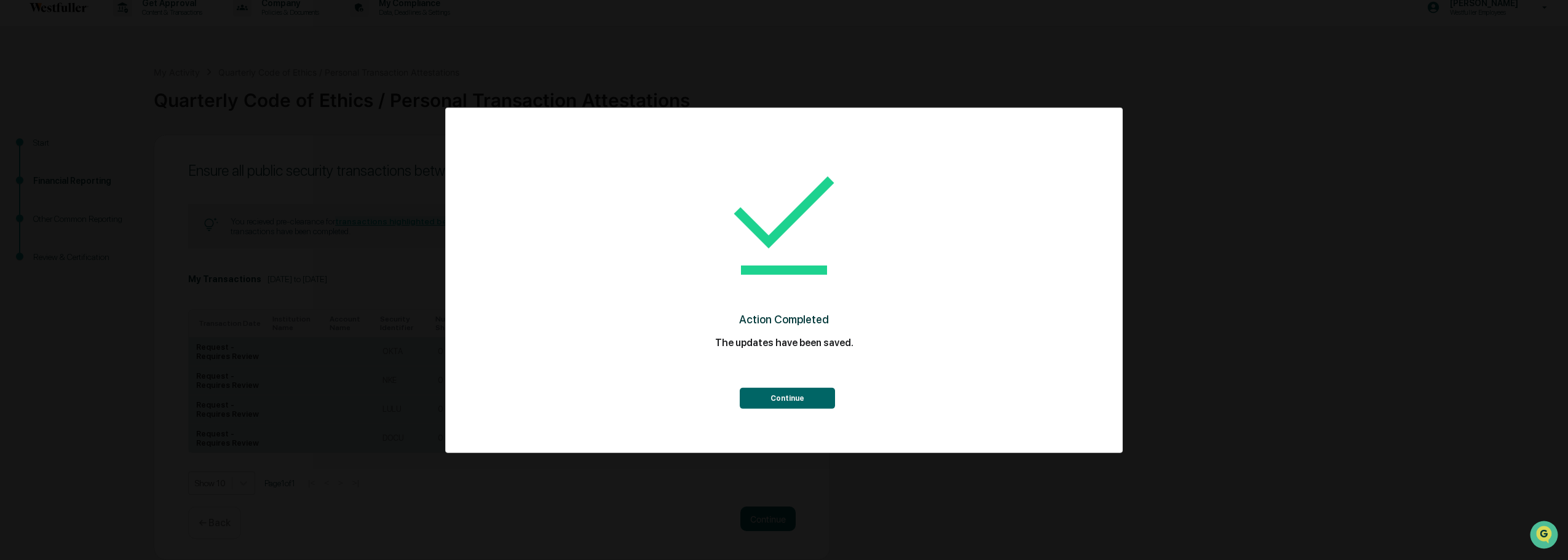
click at [823, 391] on button "Continue" at bounding box center [787, 398] width 95 height 21
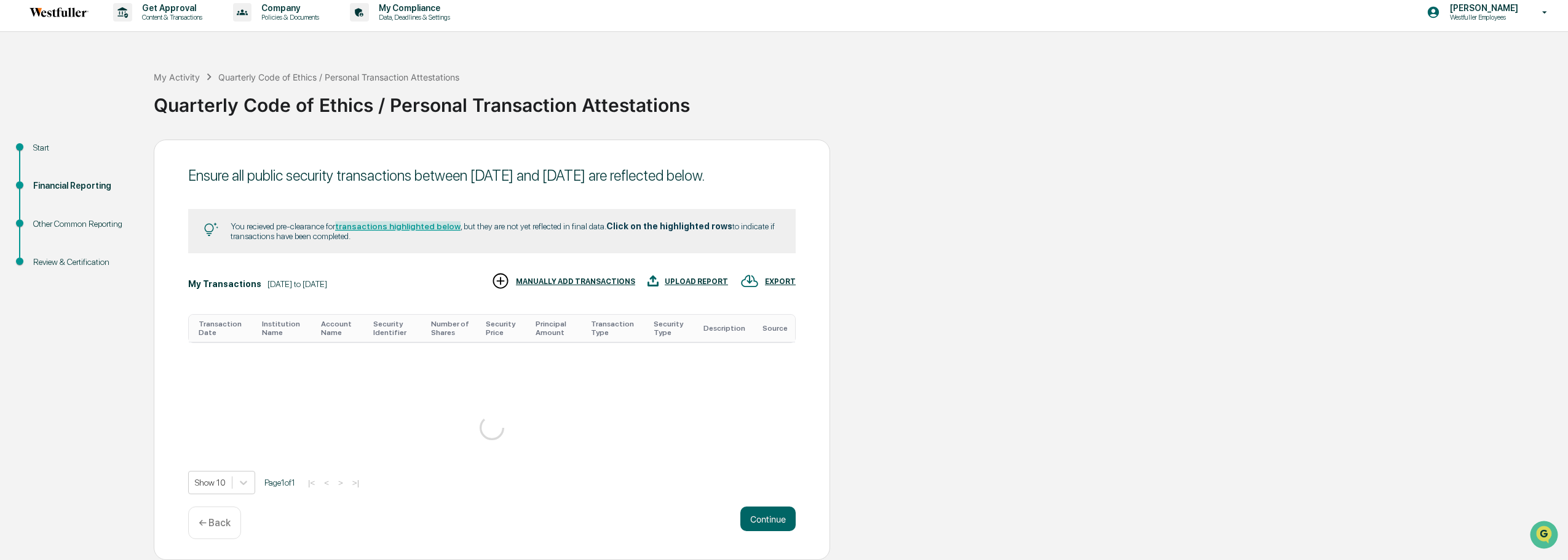
scroll to position [29, 0]
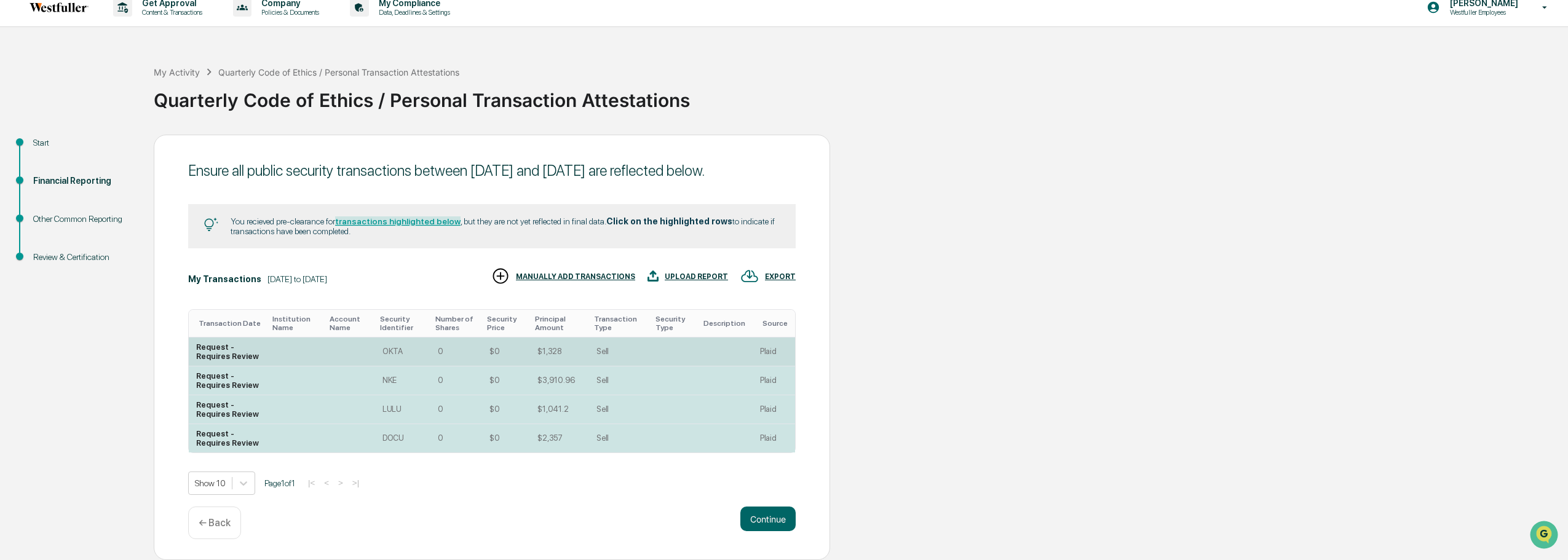
click at [296, 347] on td at bounding box center [296, 352] width 58 height 29
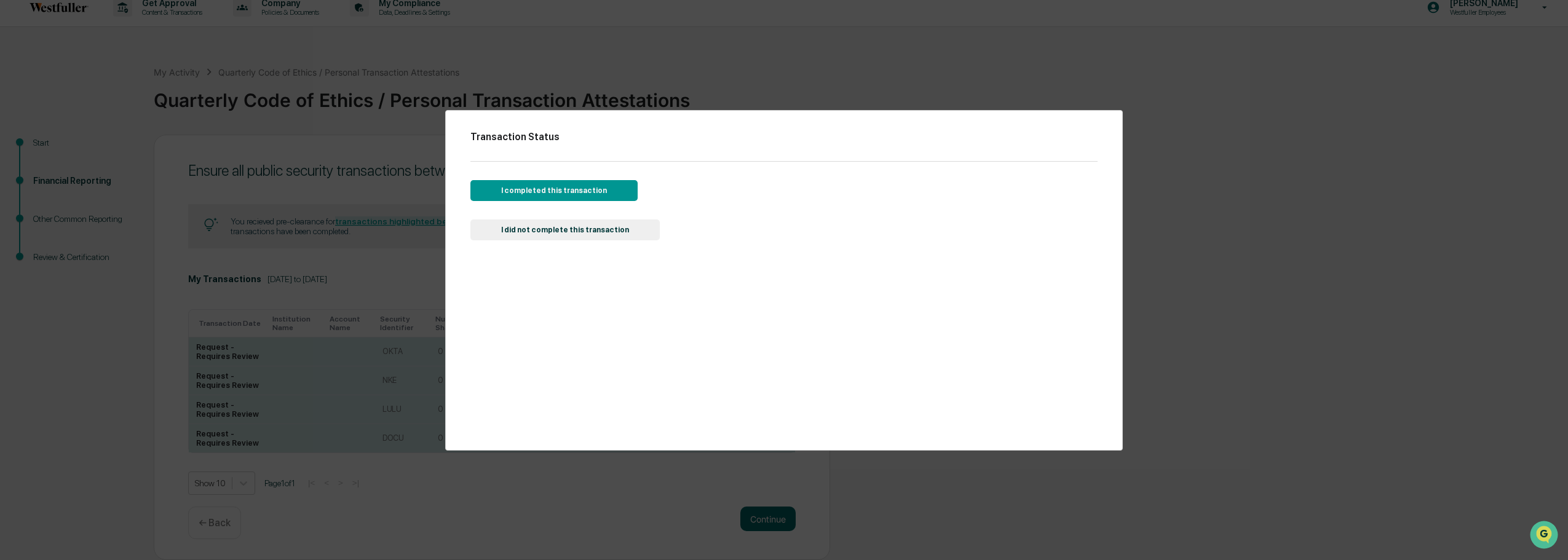
click at [591, 227] on button "I did not complete this transaction" at bounding box center [565, 230] width 189 height 21
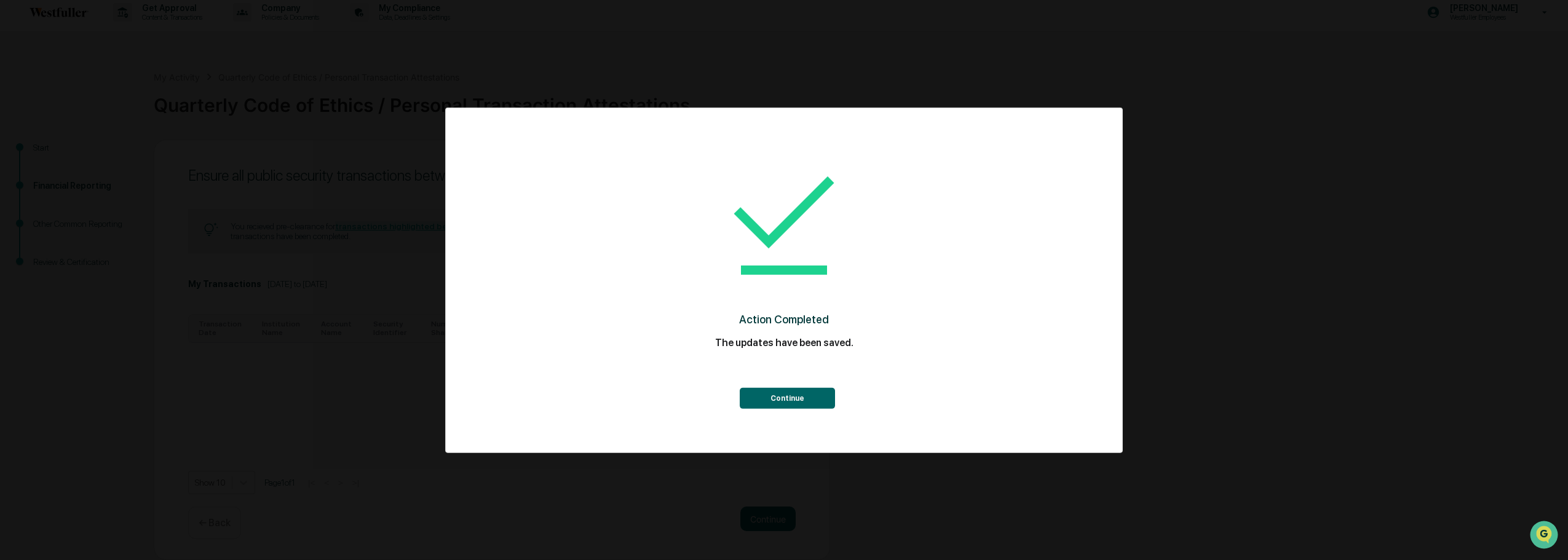
scroll to position [1, 0]
click at [775, 398] on button "Continue" at bounding box center [787, 398] width 95 height 21
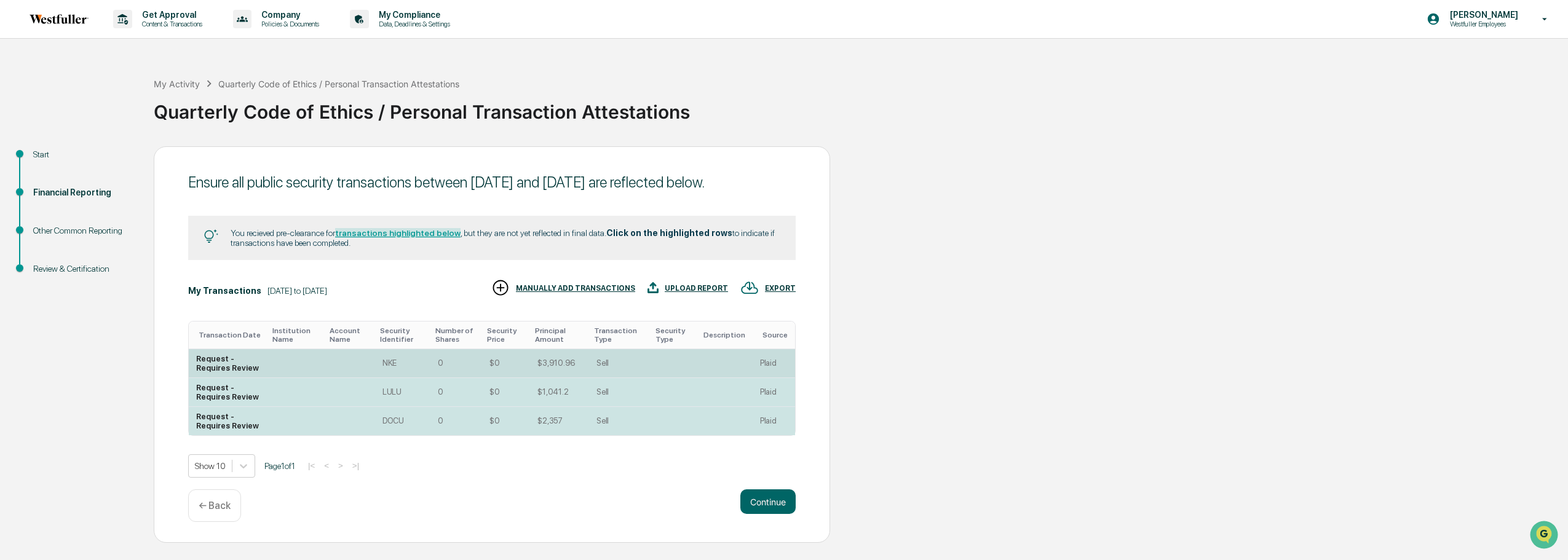
click at [291, 378] on td at bounding box center [296, 364] width 58 height 29
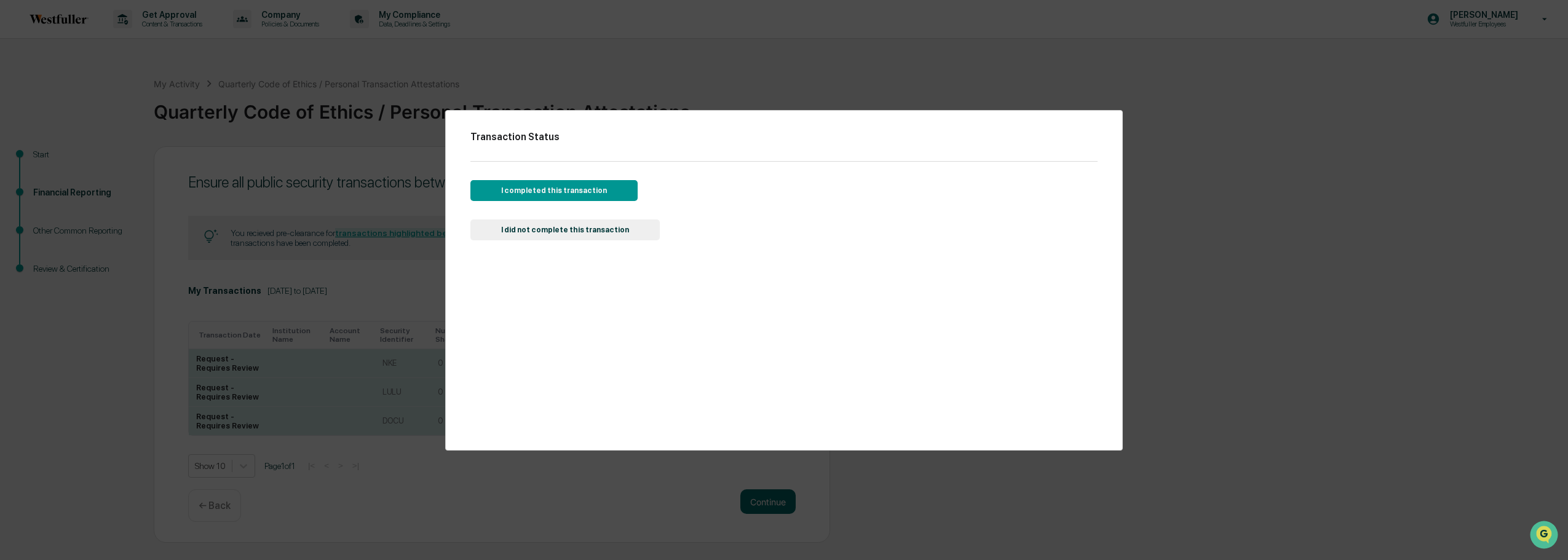
click at [575, 229] on button "I did not complete this transaction" at bounding box center [565, 230] width 189 height 21
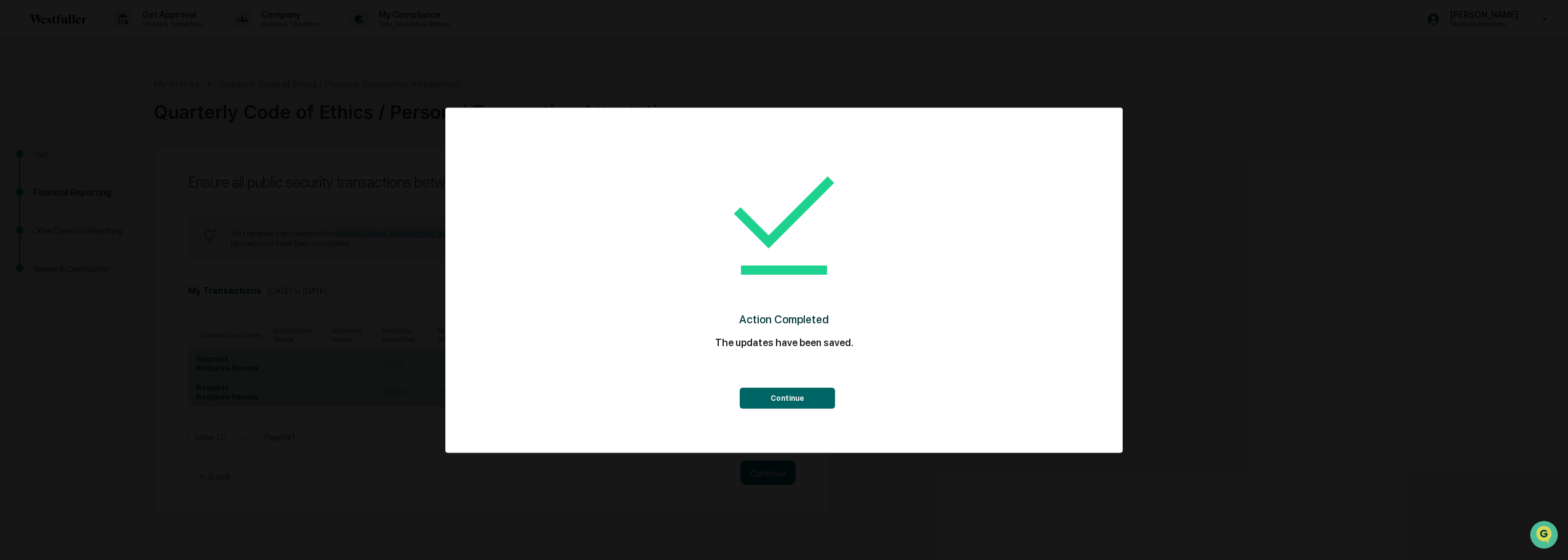
scroll to position [0, 0]
click at [769, 398] on button "Continue" at bounding box center [790, 398] width 95 height 21
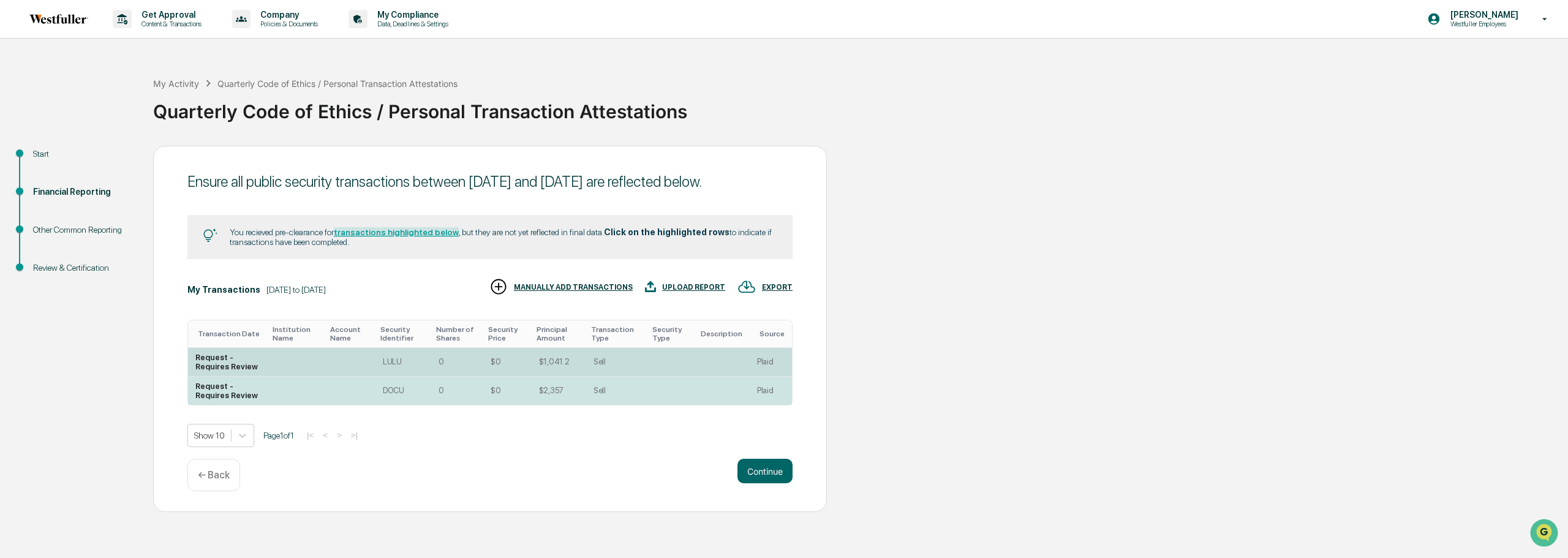
click at [299, 377] on td at bounding box center [296, 362] width 57 height 29
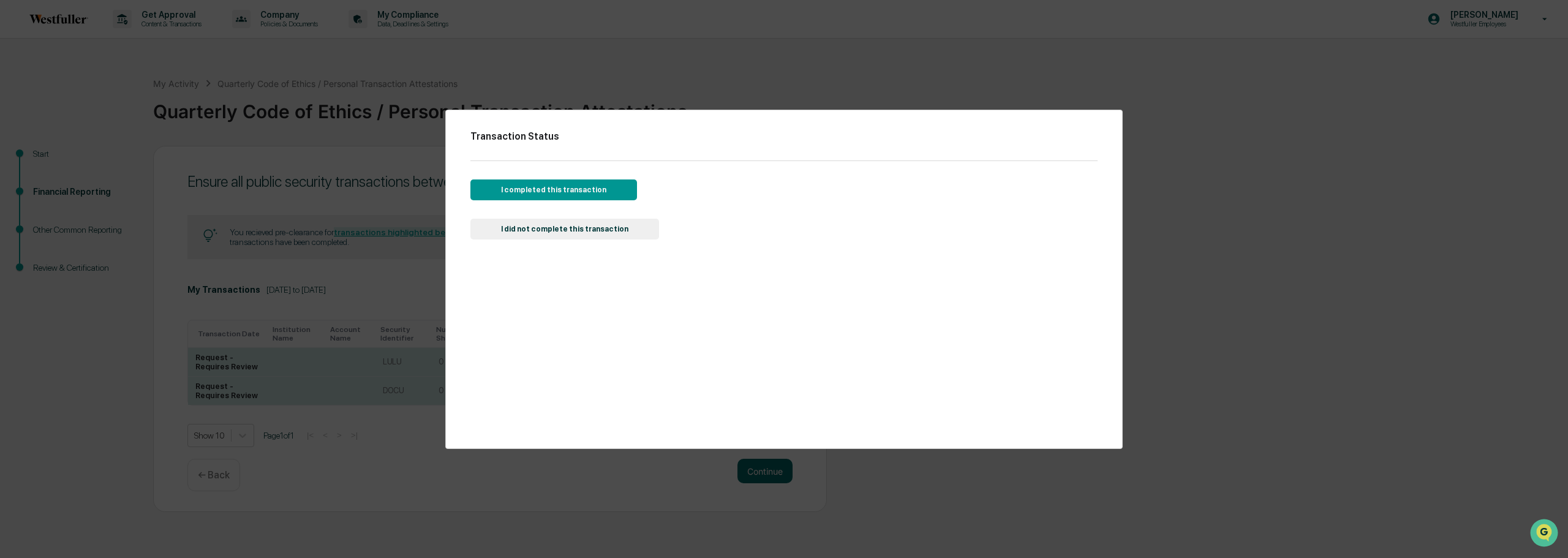
click at [592, 234] on button "I did not complete this transaction" at bounding box center [564, 230] width 188 height 21
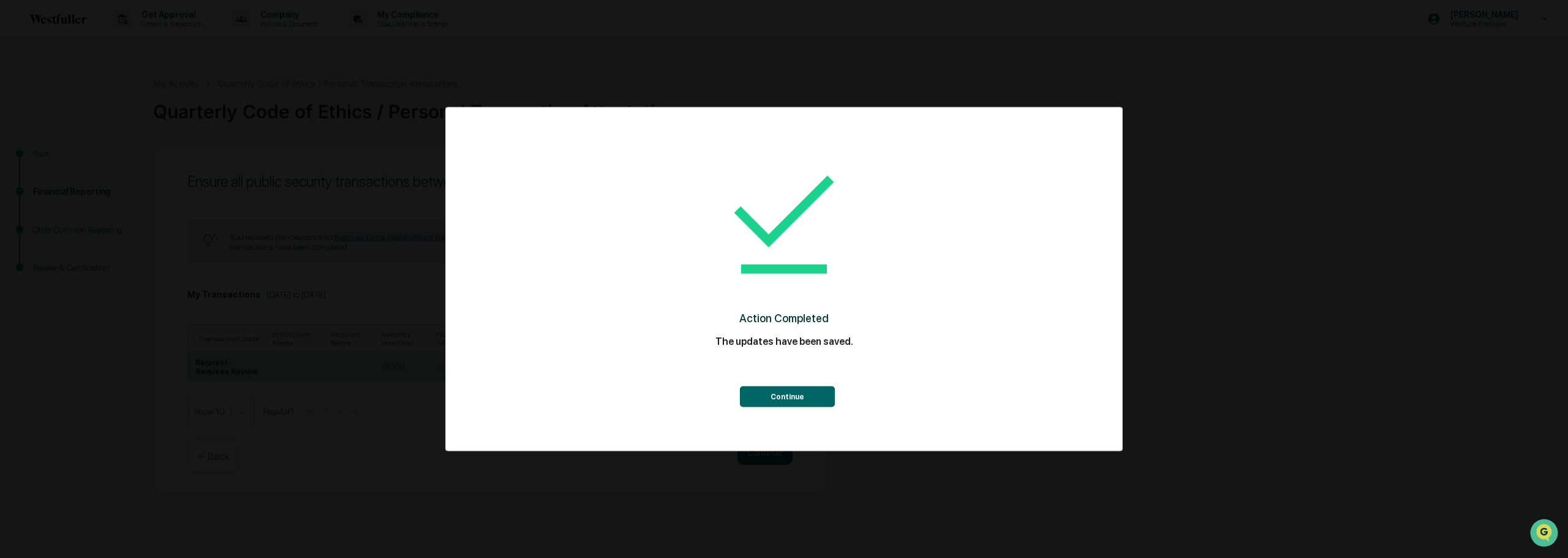
click at [766, 396] on button "Continue" at bounding box center [786, 397] width 95 height 21
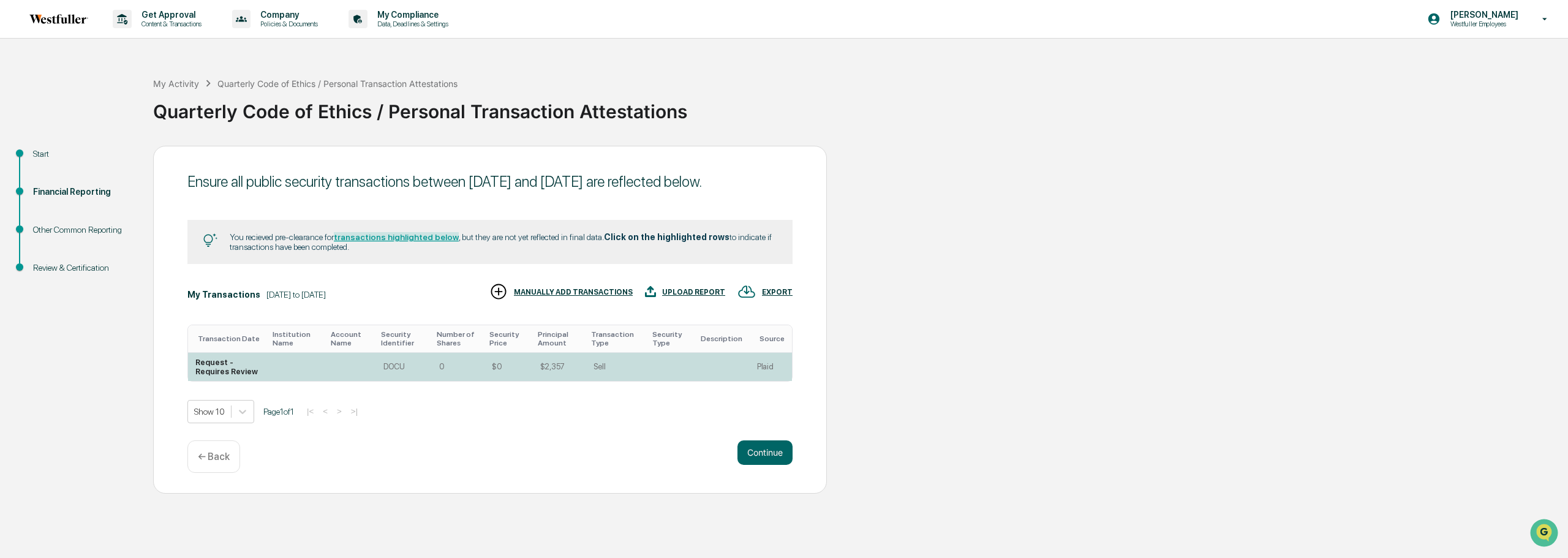
click at [345, 378] on td at bounding box center [351, 367] width 50 height 28
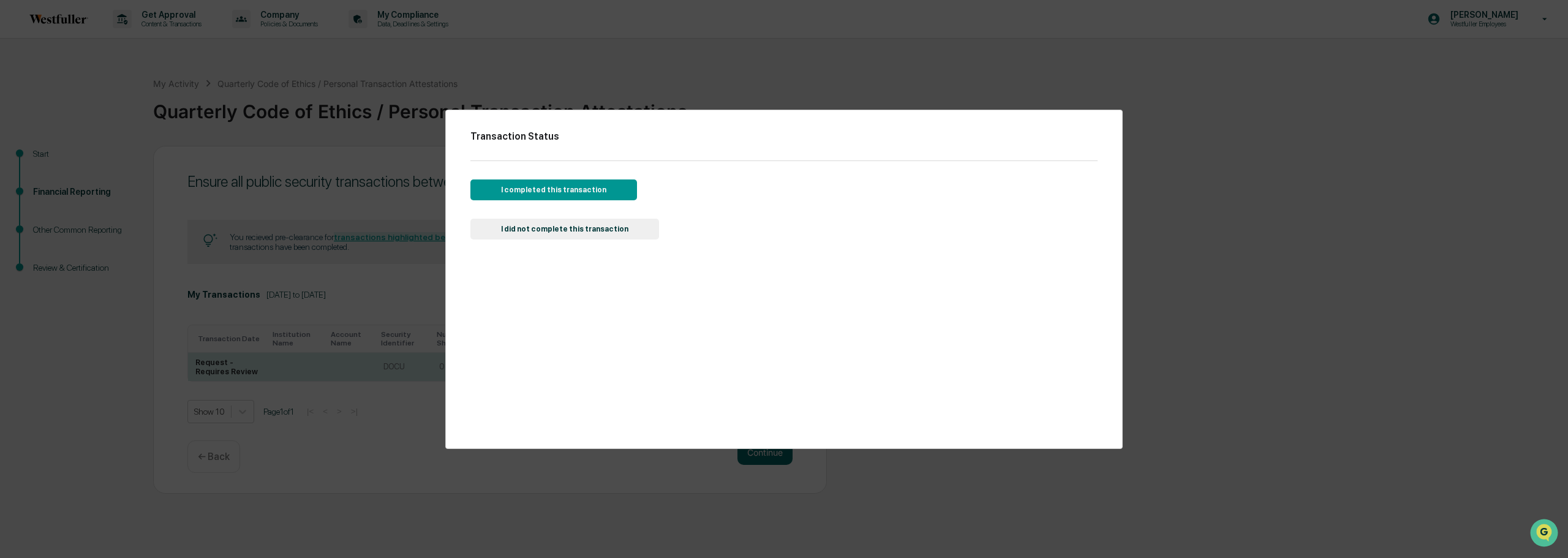
click at [609, 237] on button "I did not complete this transaction" at bounding box center [564, 230] width 188 height 21
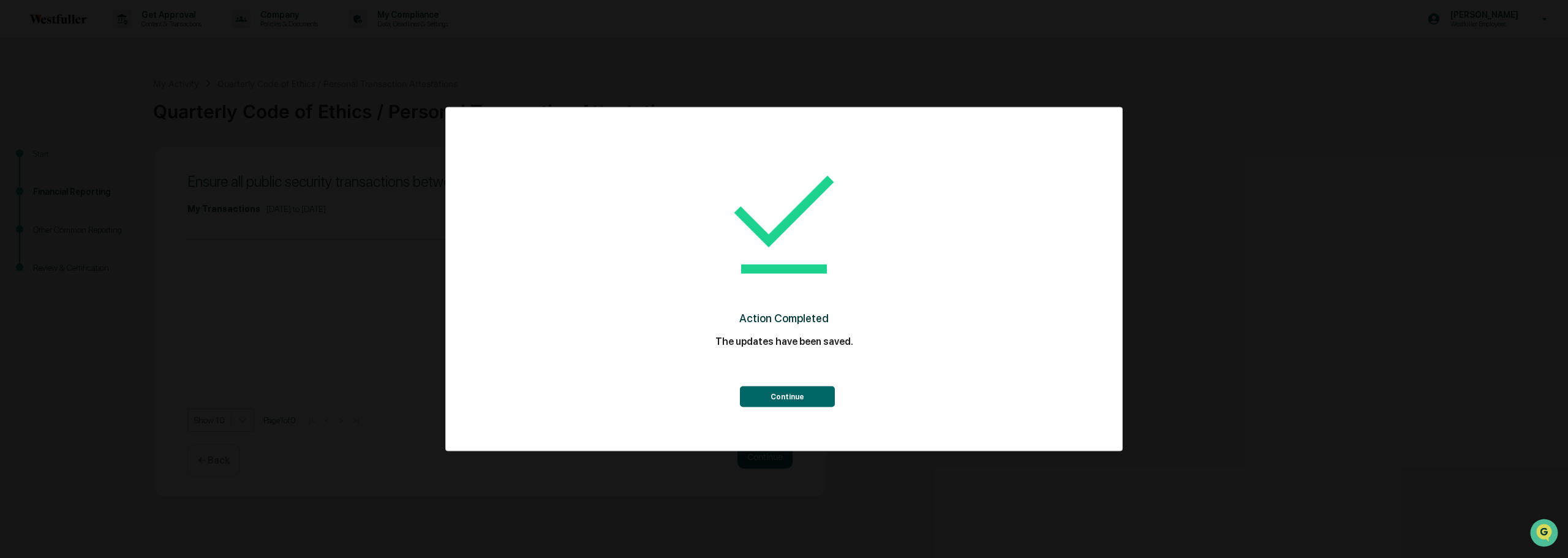
click at [782, 411] on div "Action Completed The updates have been saved. Continue" at bounding box center [784, 279] width 627 height 319
click at [786, 396] on button "Continue" at bounding box center [786, 397] width 95 height 21
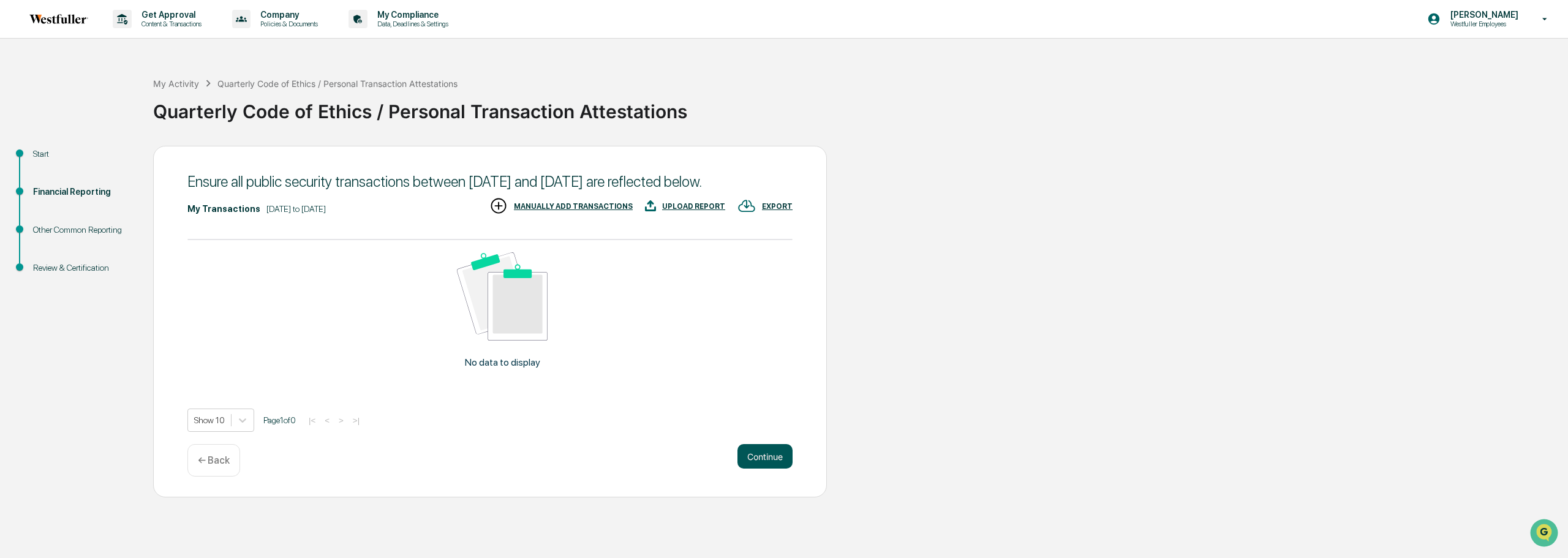
click at [760, 469] on button "Continue" at bounding box center [765, 456] width 55 height 24
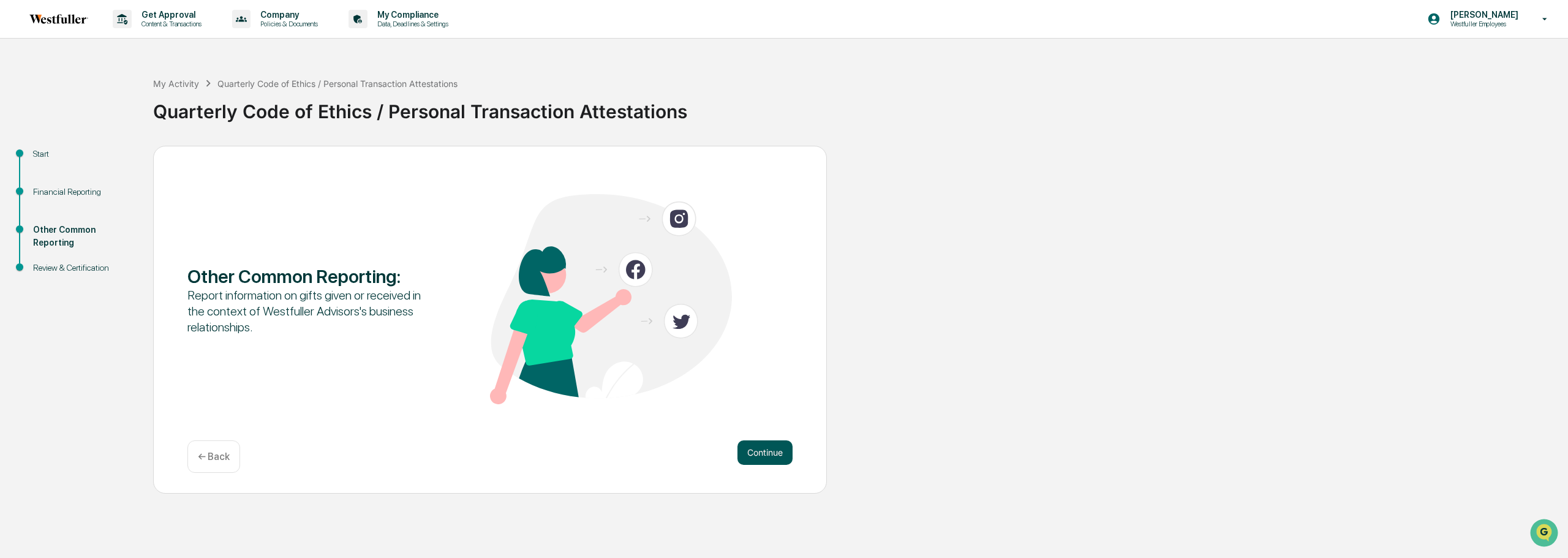
click at [765, 457] on button "Continue" at bounding box center [765, 453] width 55 height 24
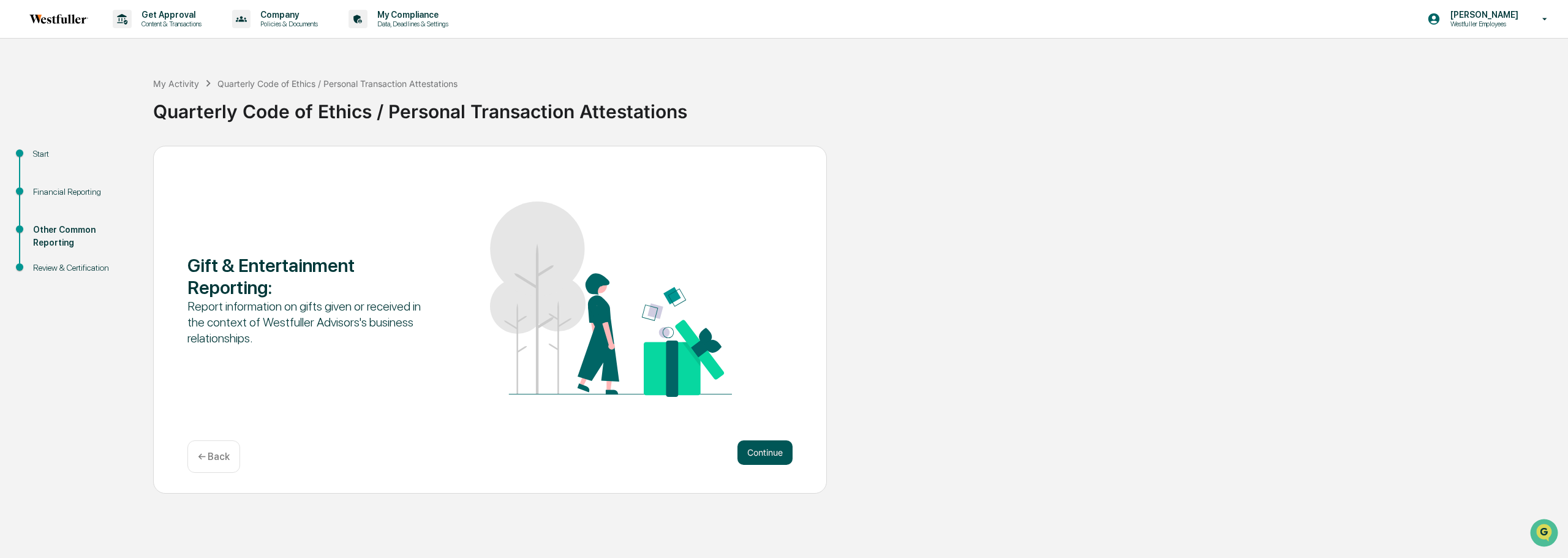
click at [764, 457] on button "Continue" at bounding box center [765, 453] width 55 height 24
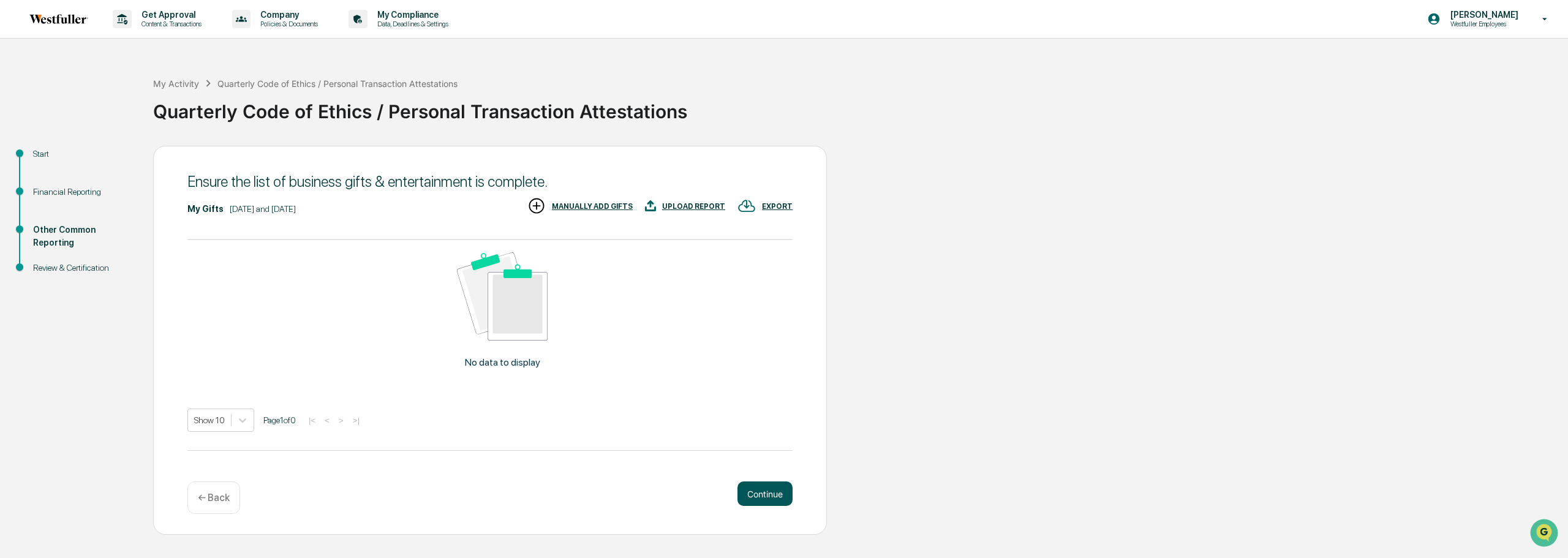
click at [748, 492] on button "Continue" at bounding box center [765, 494] width 55 height 24
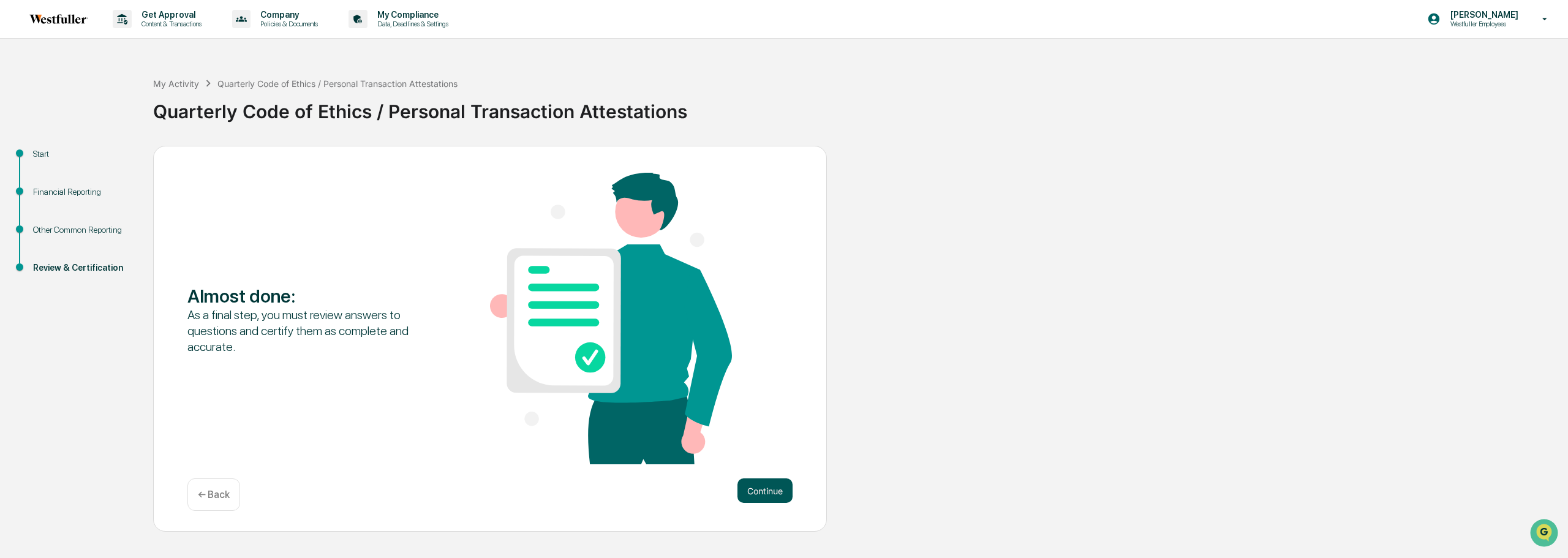
click at [769, 481] on button "Continue" at bounding box center [765, 491] width 55 height 24
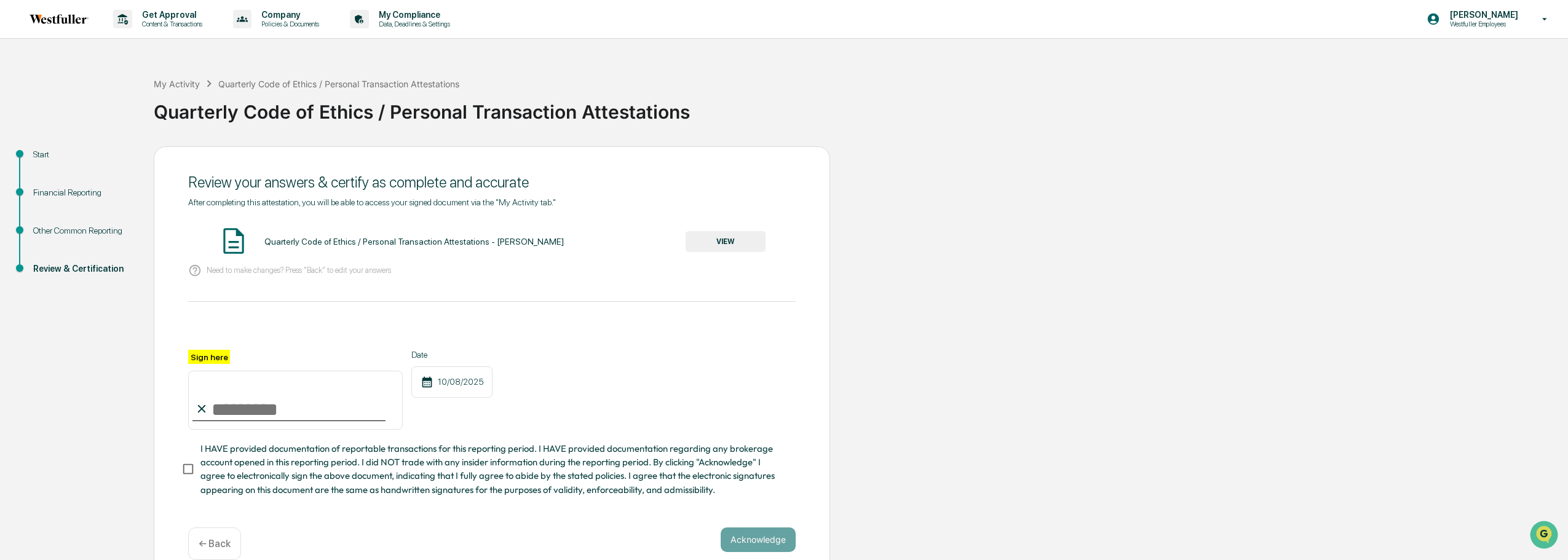
click at [732, 238] on button "VIEW" at bounding box center [726, 242] width 80 height 21
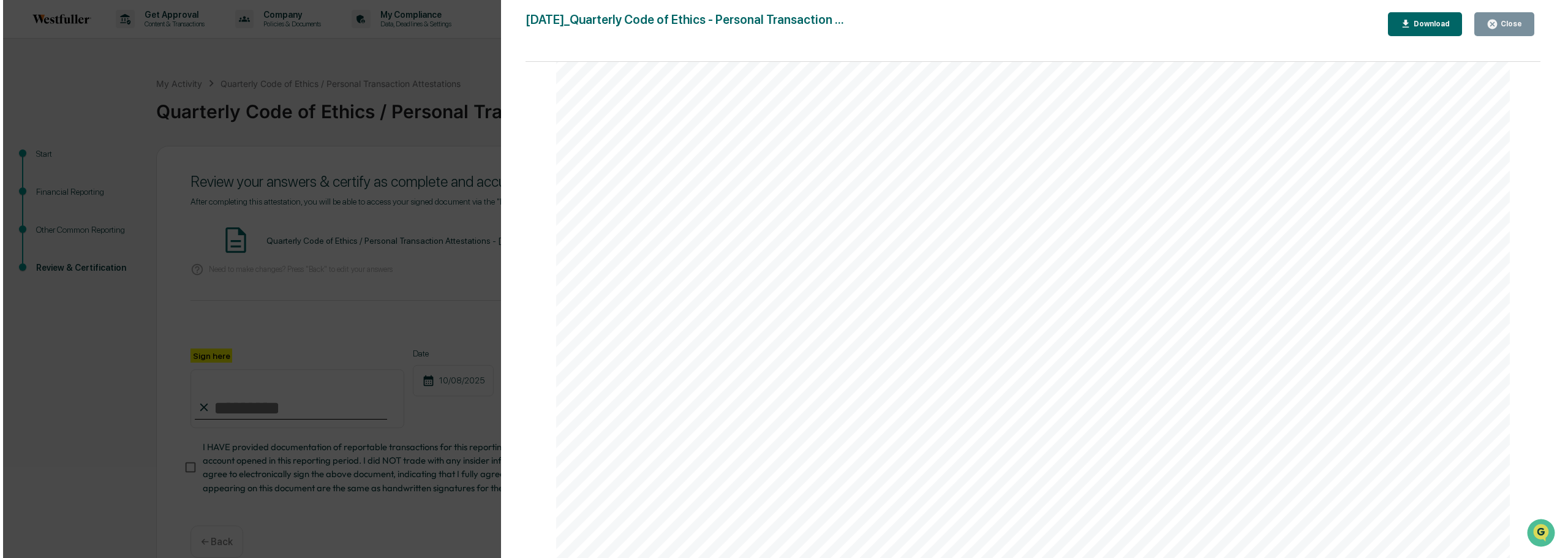
scroll to position [5051, 0]
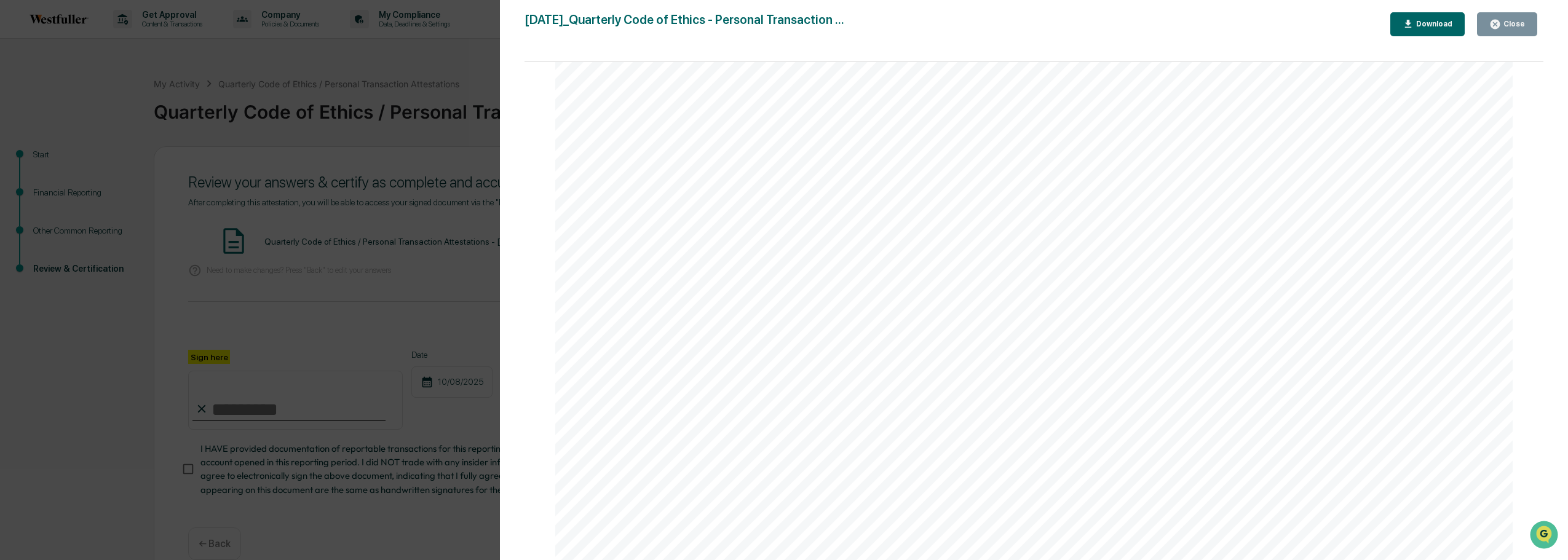
click at [1515, 24] on div "Close" at bounding box center [1514, 24] width 24 height 9
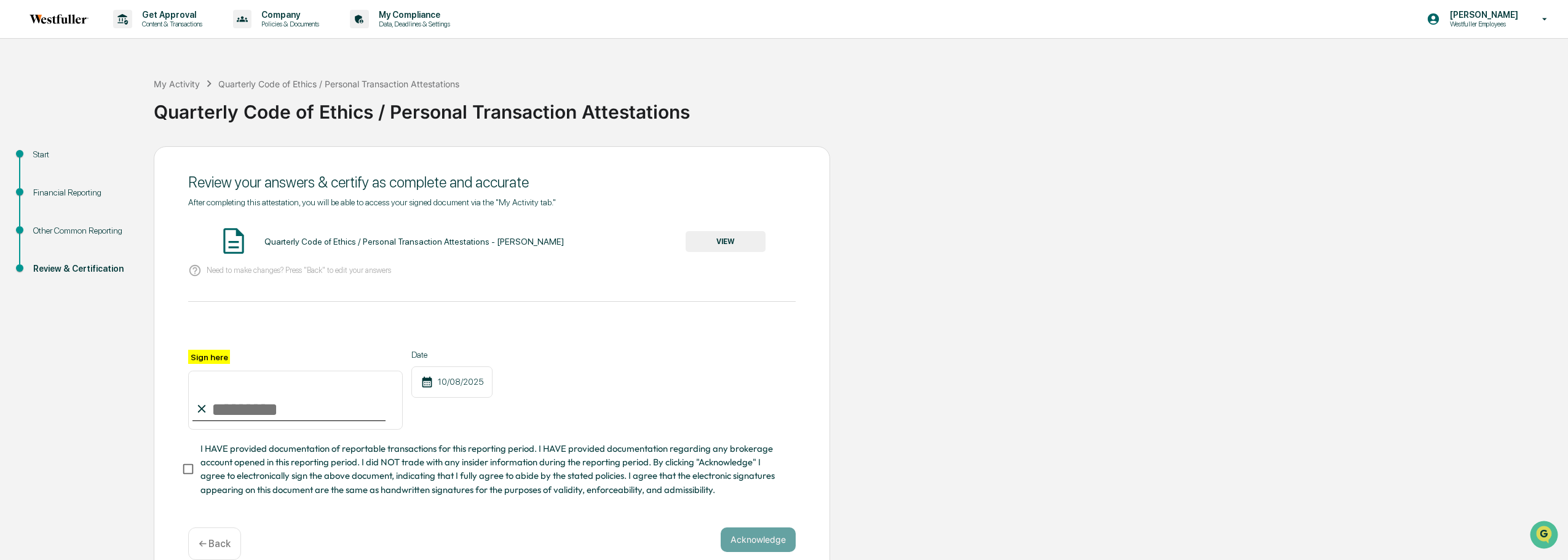
click at [305, 411] on input "Sign here" at bounding box center [295, 400] width 214 height 59
type input "**********"
click at [778, 534] on button "Acknowledge" at bounding box center [758, 540] width 75 height 24
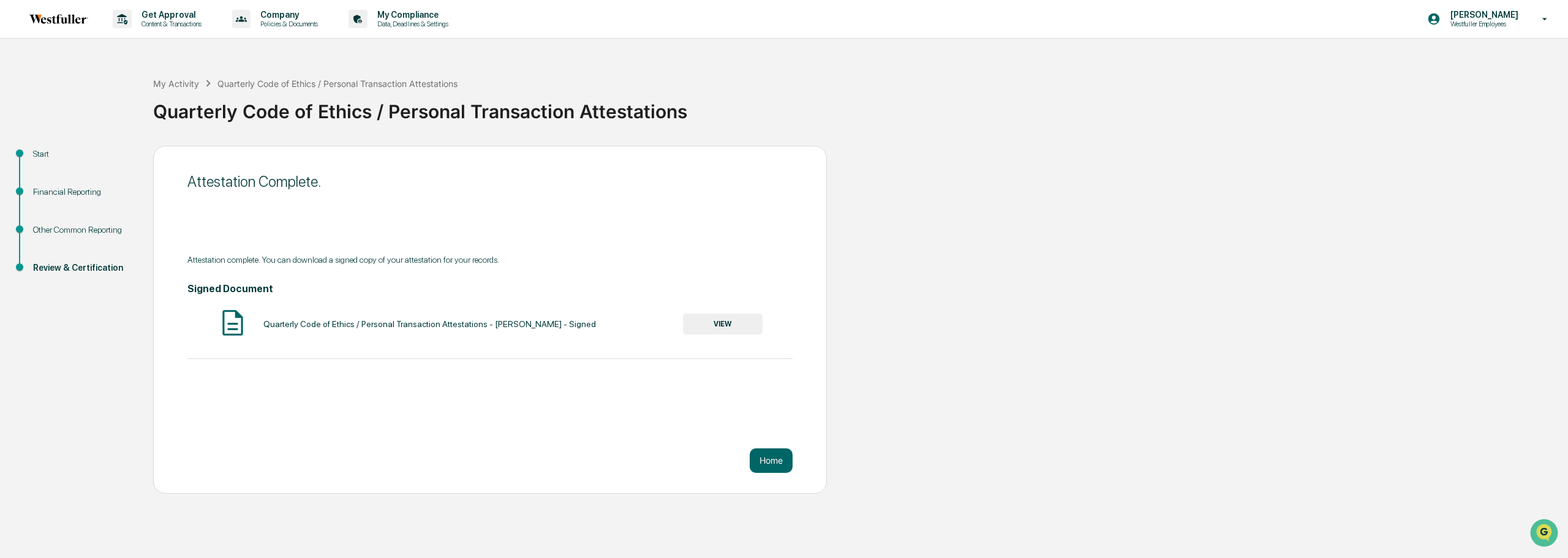
click at [696, 415] on div "Attestation Complete. Attestation complete. You can download a signed copy of y…" at bounding box center [490, 319] width 674 height 348
click at [769, 463] on button "Home" at bounding box center [771, 461] width 43 height 24
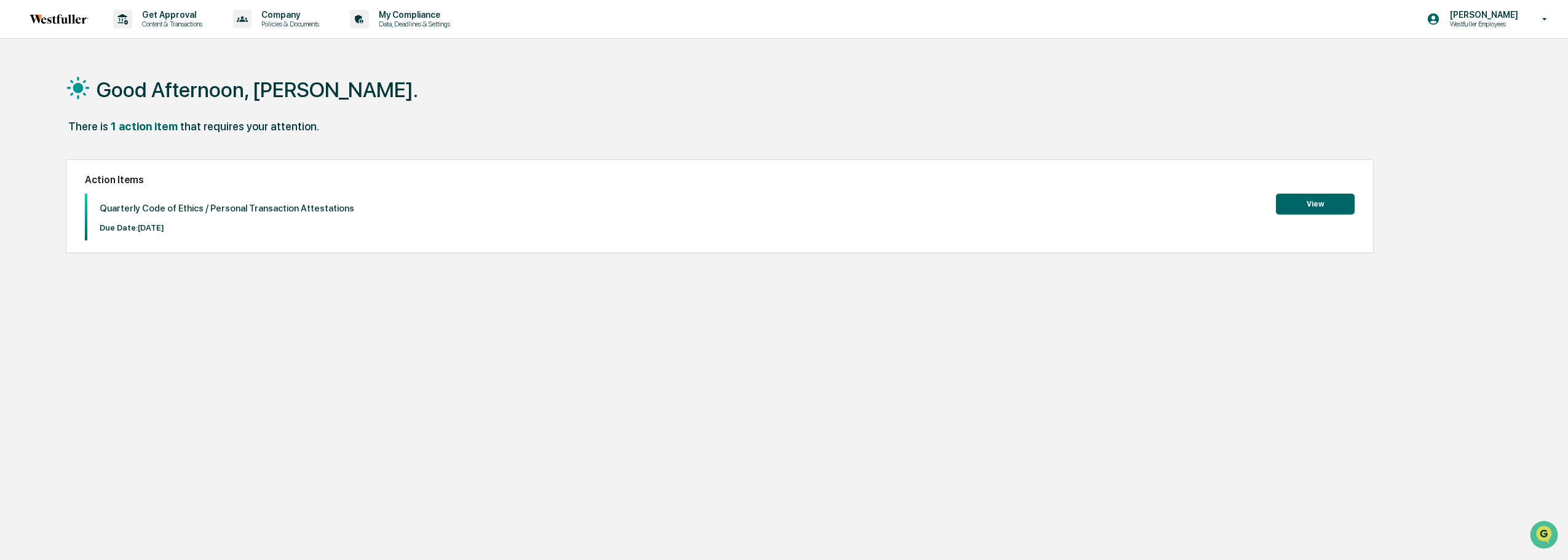
click at [1340, 200] on button "View" at bounding box center [1315, 205] width 79 height 21
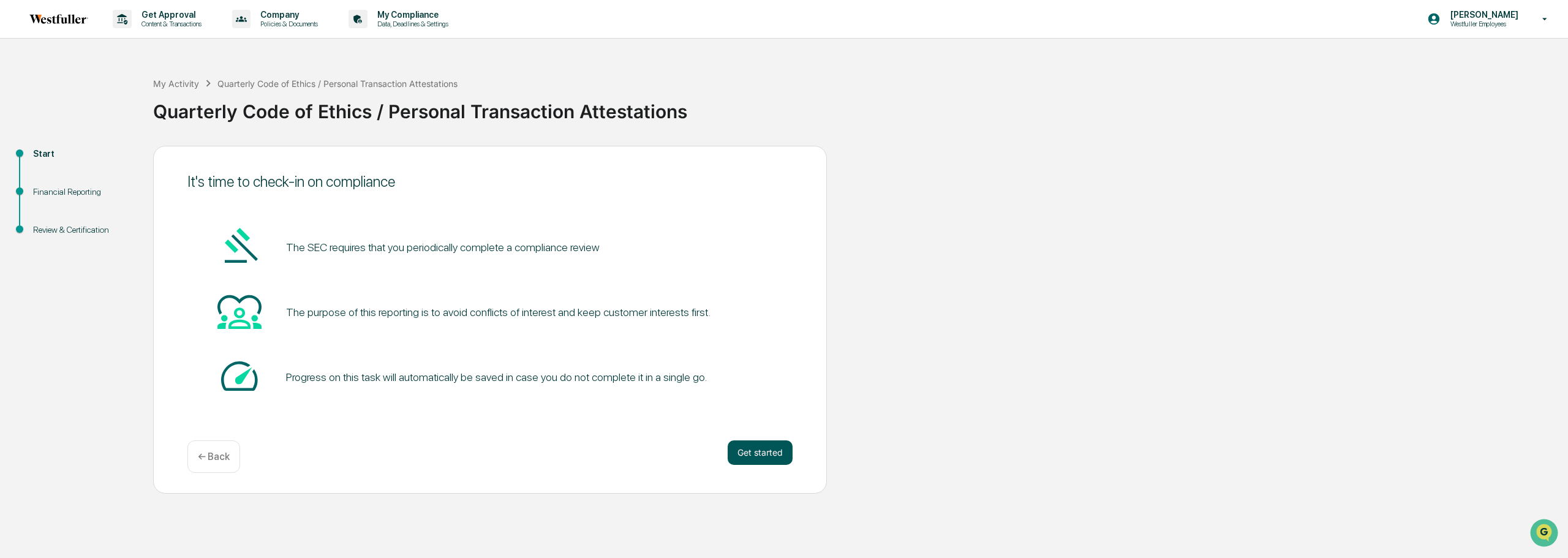
click at [750, 447] on button "Get started" at bounding box center [760, 453] width 65 height 24
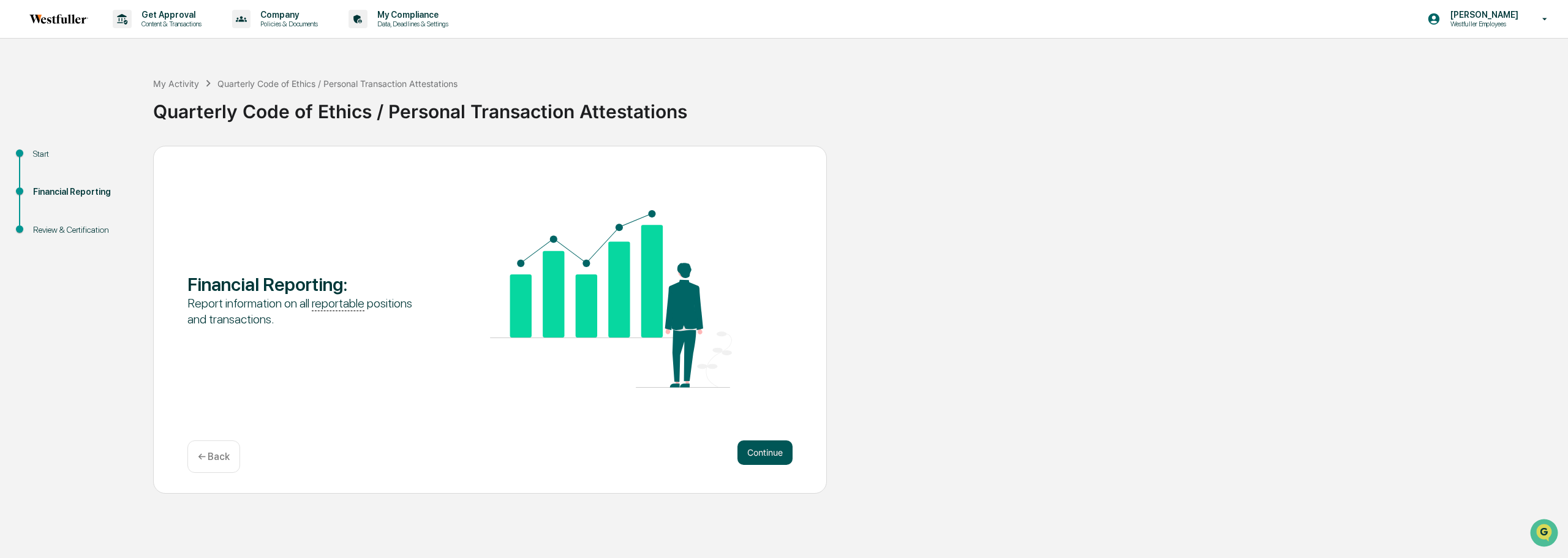
click at [752, 455] on button "Continue" at bounding box center [765, 453] width 55 height 24
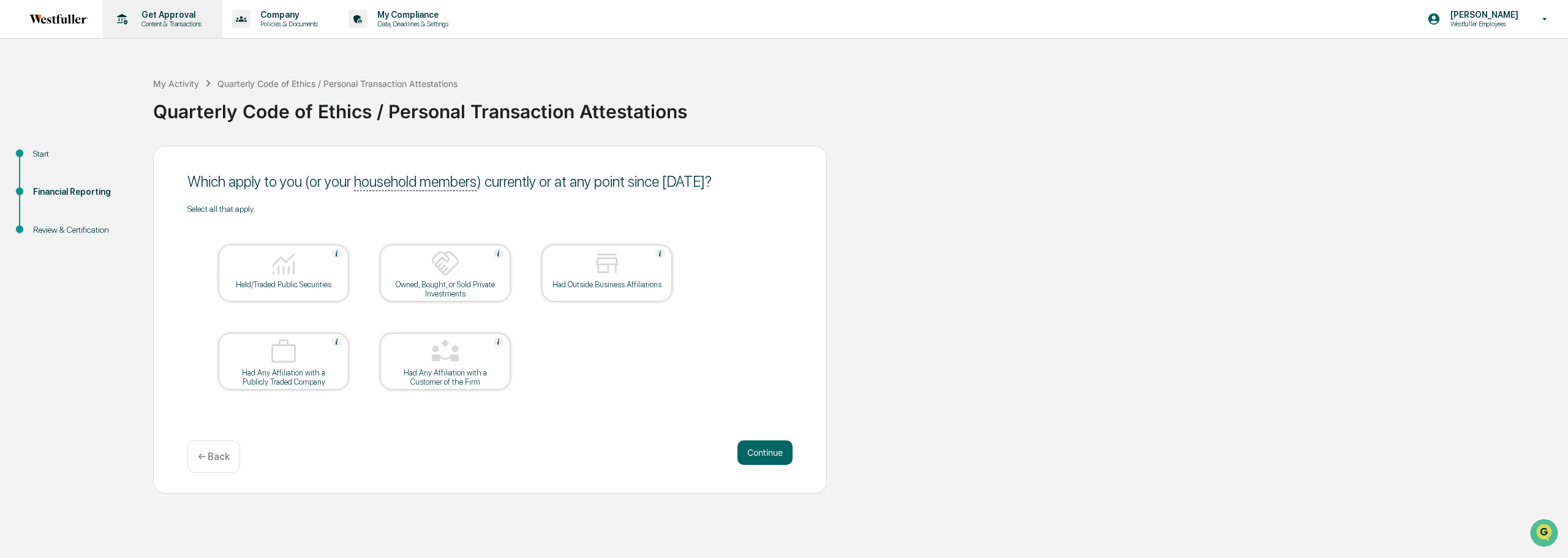
click at [142, 16] on p "Get Approval" at bounding box center [170, 15] width 76 height 10
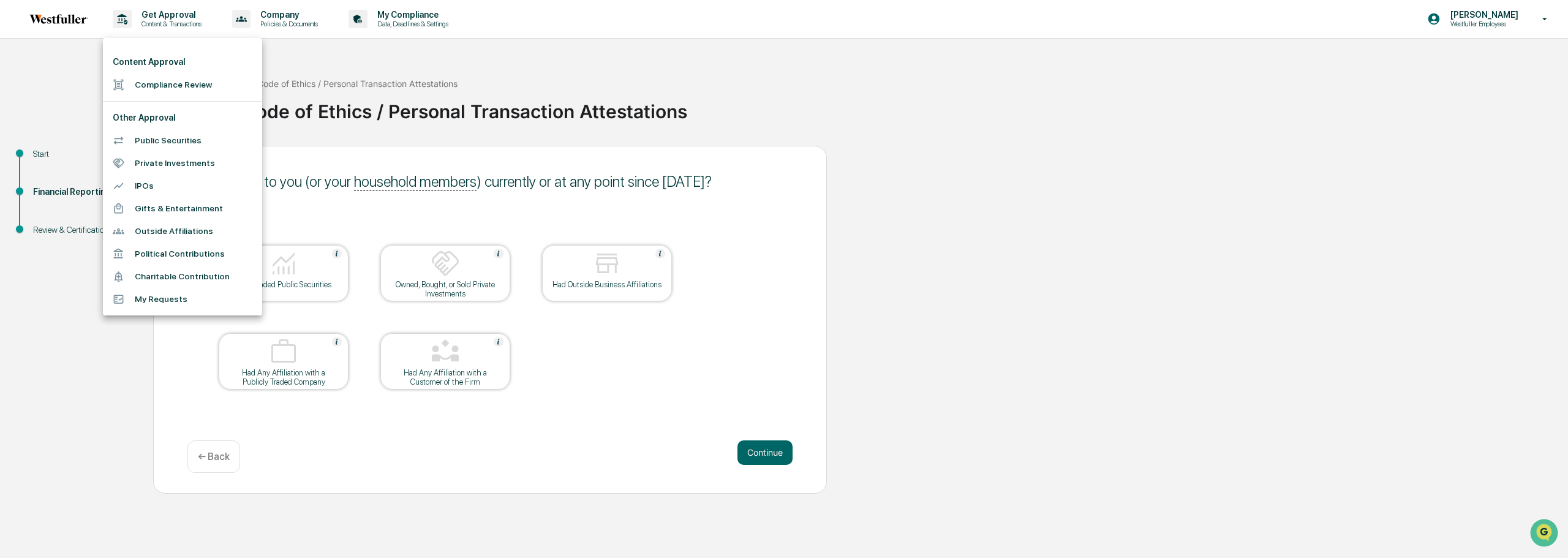
click at [343, 23] on div at bounding box center [784, 279] width 1568 height 558
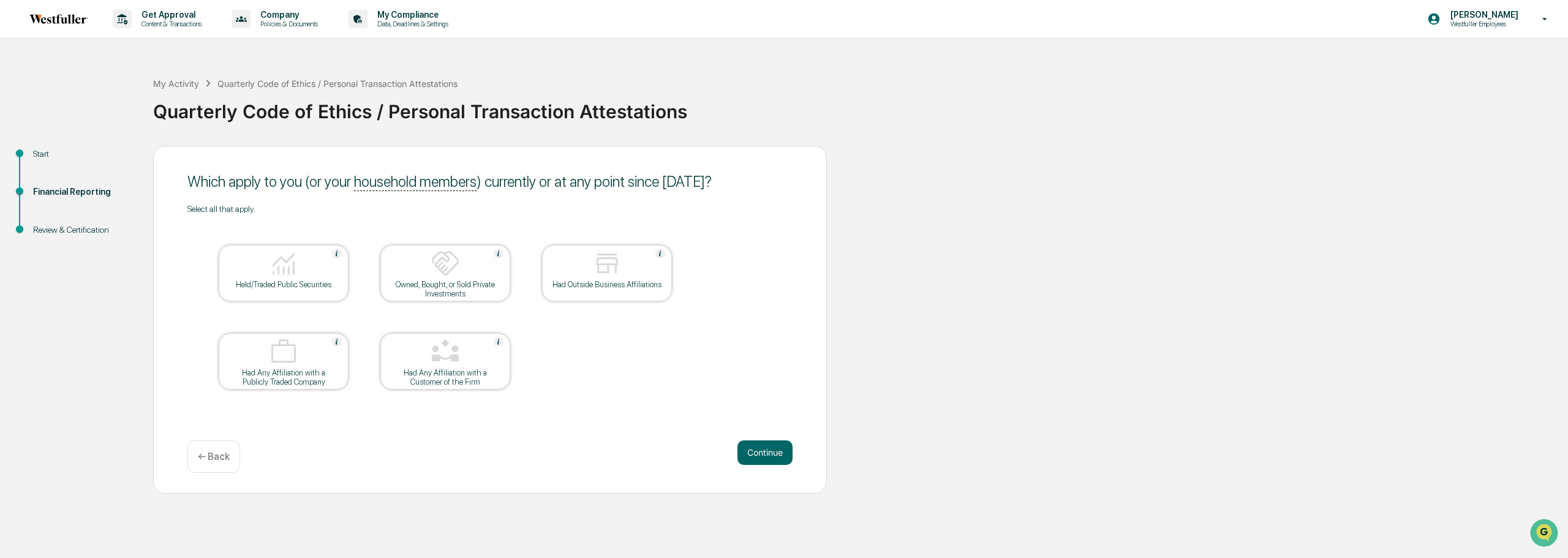
click at [286, 22] on div "Content Approval Compliance Review Other Approval Public Securities Private Inv…" at bounding box center [784, 279] width 1568 height 558
click at [1475, 17] on p "[PERSON_NAME]" at bounding box center [1482, 15] width 84 height 10
click at [1456, 60] on li "Logout" at bounding box center [1473, 62] width 171 height 23
